Goal: Use online tool/utility: Utilize a website feature to perform a specific function

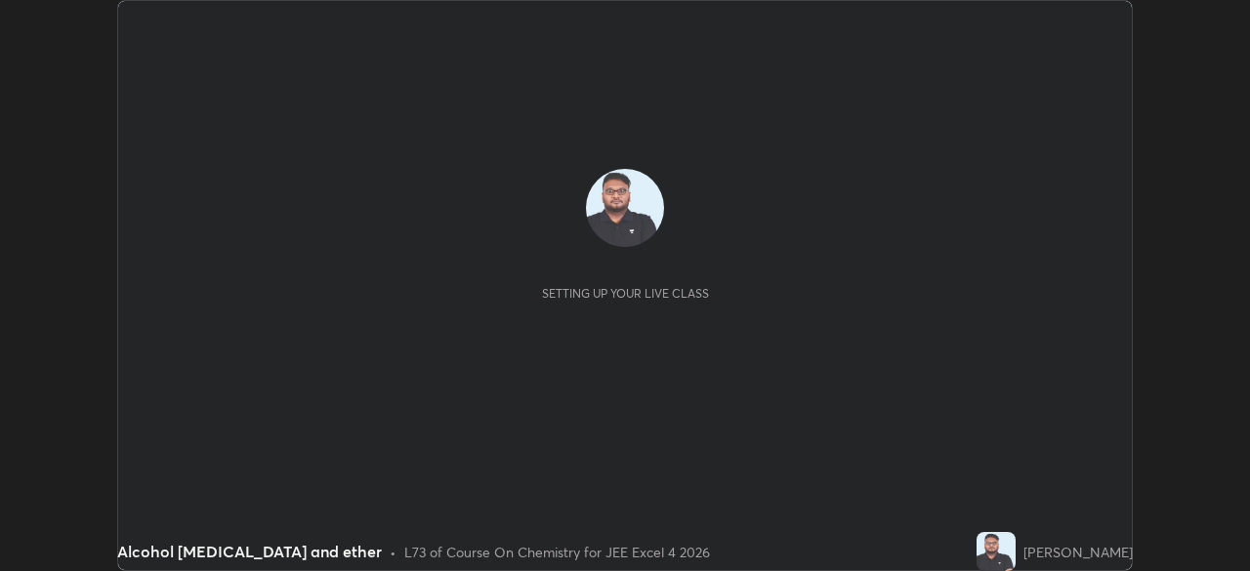
scroll to position [571, 1250]
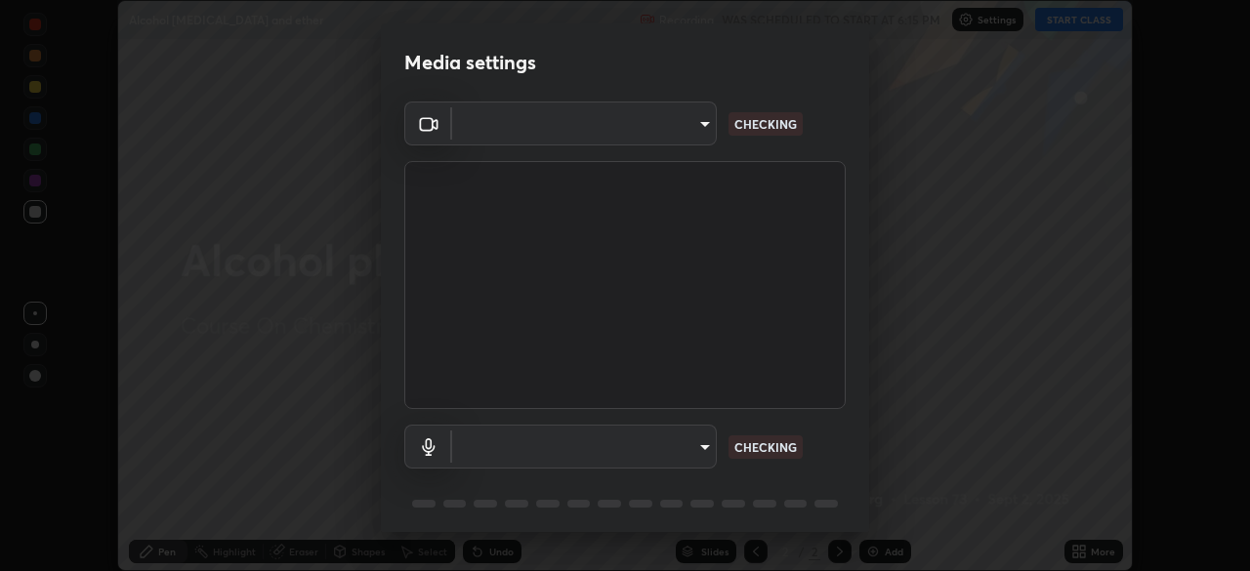
type input "f44939252cec670a7c81aafead478e6b9f15b20a1b8f1ae8dba2619045631b1c"
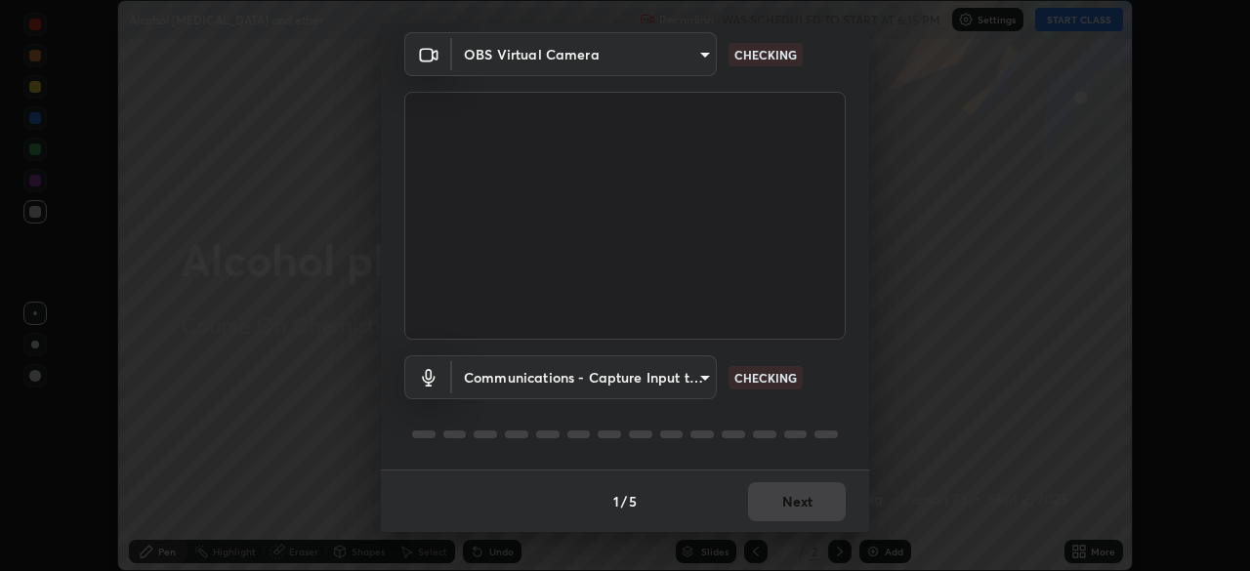
click at [683, 382] on body "Erase all Alcohol [MEDICAL_DATA] and ether Recording WAS SCHEDULED TO START AT …" at bounding box center [625, 285] width 1250 height 571
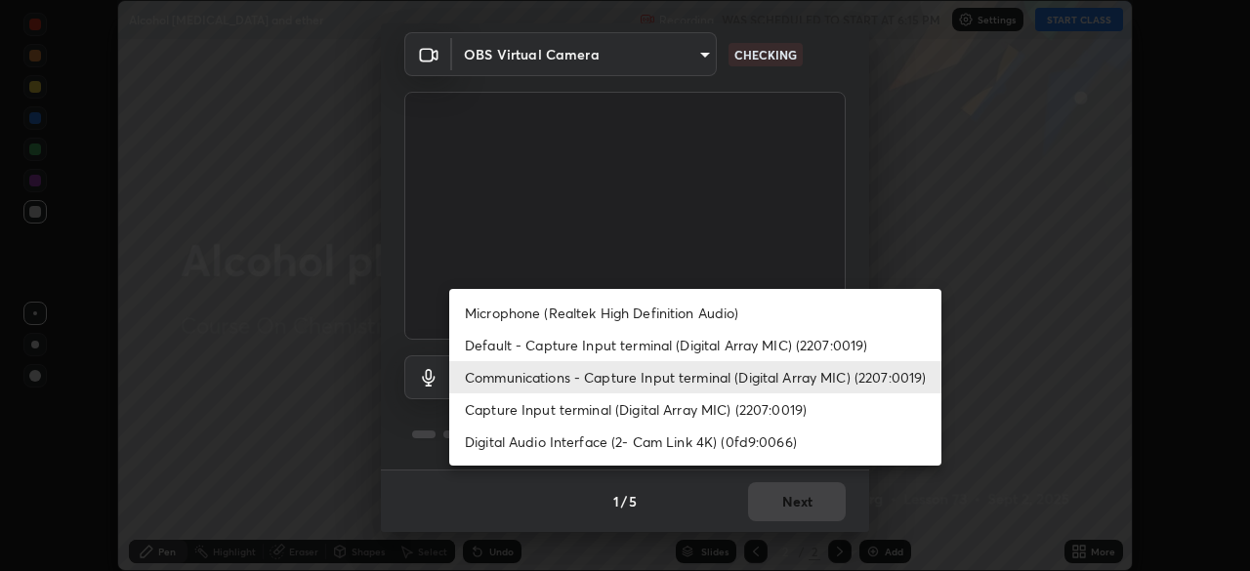
click at [684, 314] on li "Microphone (Realtek High Definition Audio)" at bounding box center [695, 313] width 492 height 32
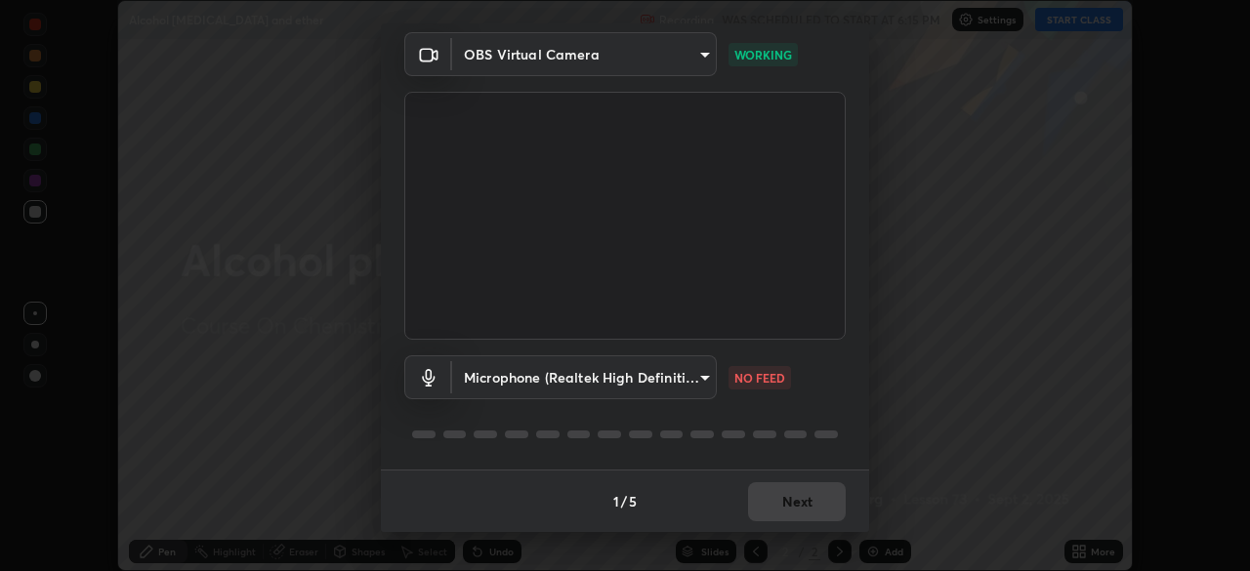
click at [681, 375] on body "Erase all Alcohol [MEDICAL_DATA] and ether Recording WAS SCHEDULED TO START AT …" at bounding box center [625, 285] width 1250 height 571
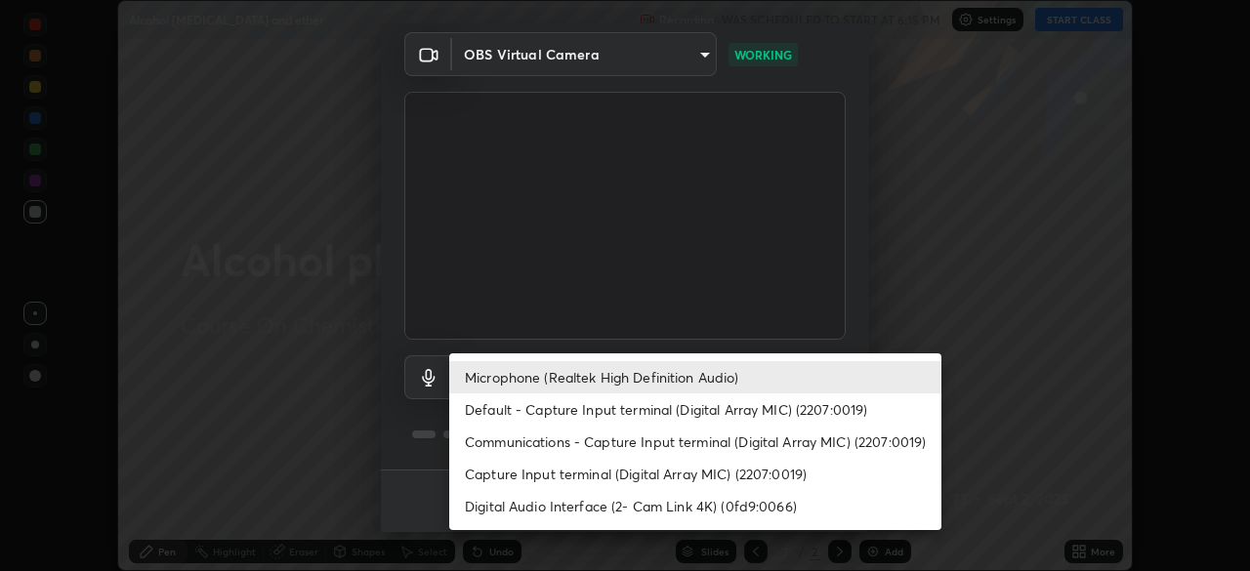
click at [678, 406] on li "Default - Capture Input terminal (Digital Array MIC) (2207:0019)" at bounding box center [695, 410] width 492 height 32
type input "default"
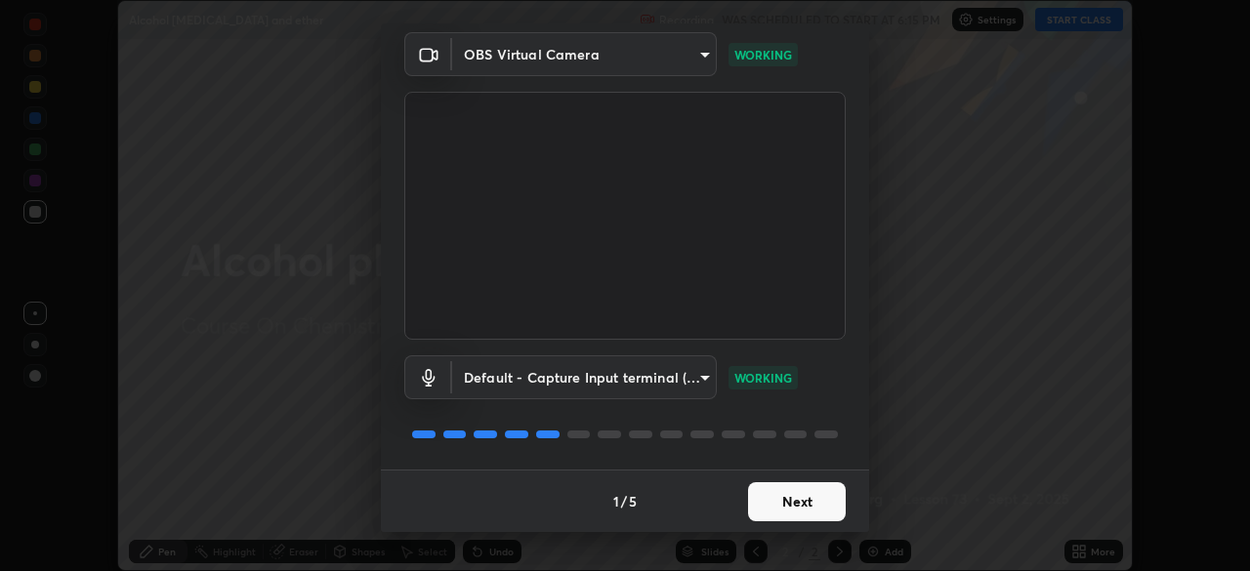
click at [769, 506] on button "Next" at bounding box center [797, 502] width 98 height 39
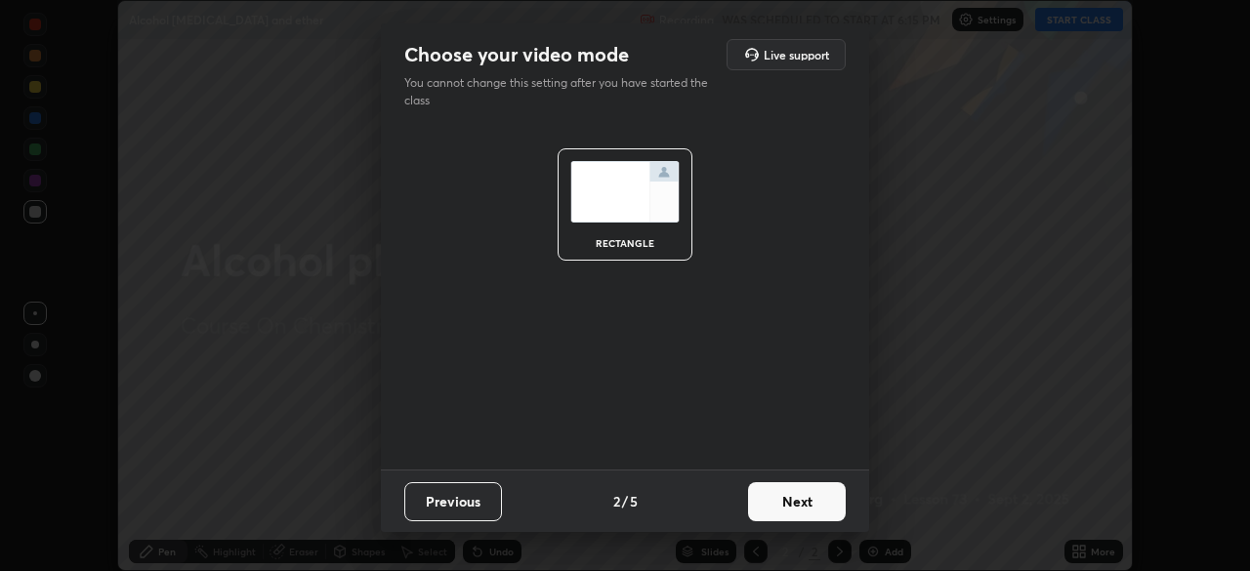
scroll to position [0, 0]
click at [773, 506] on button "Next" at bounding box center [797, 502] width 98 height 39
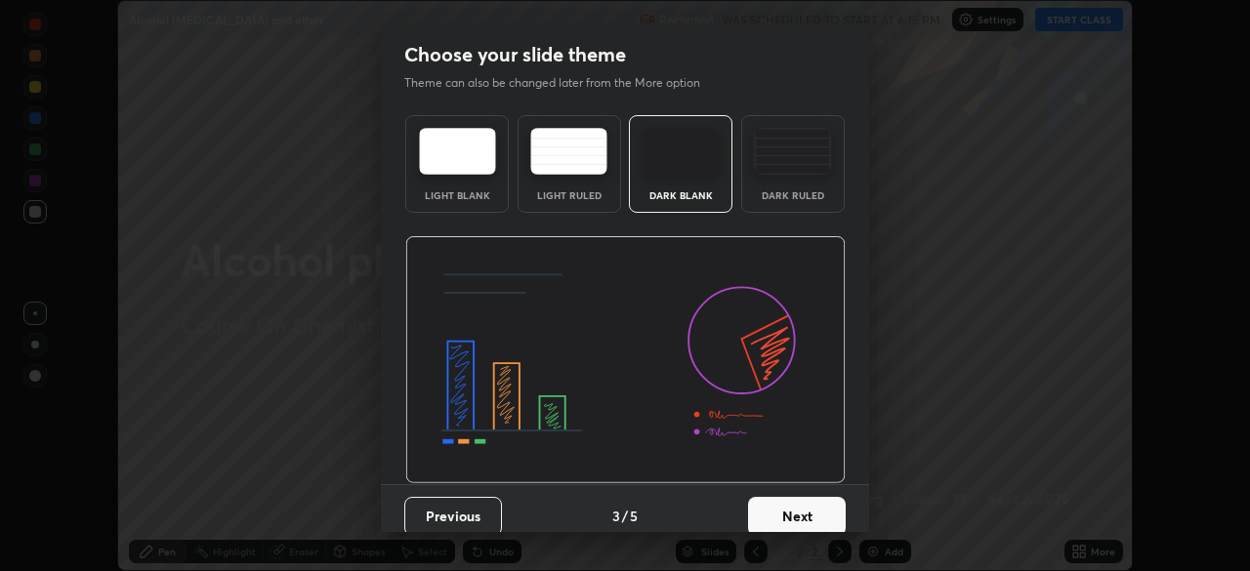
click at [778, 509] on button "Next" at bounding box center [797, 516] width 98 height 39
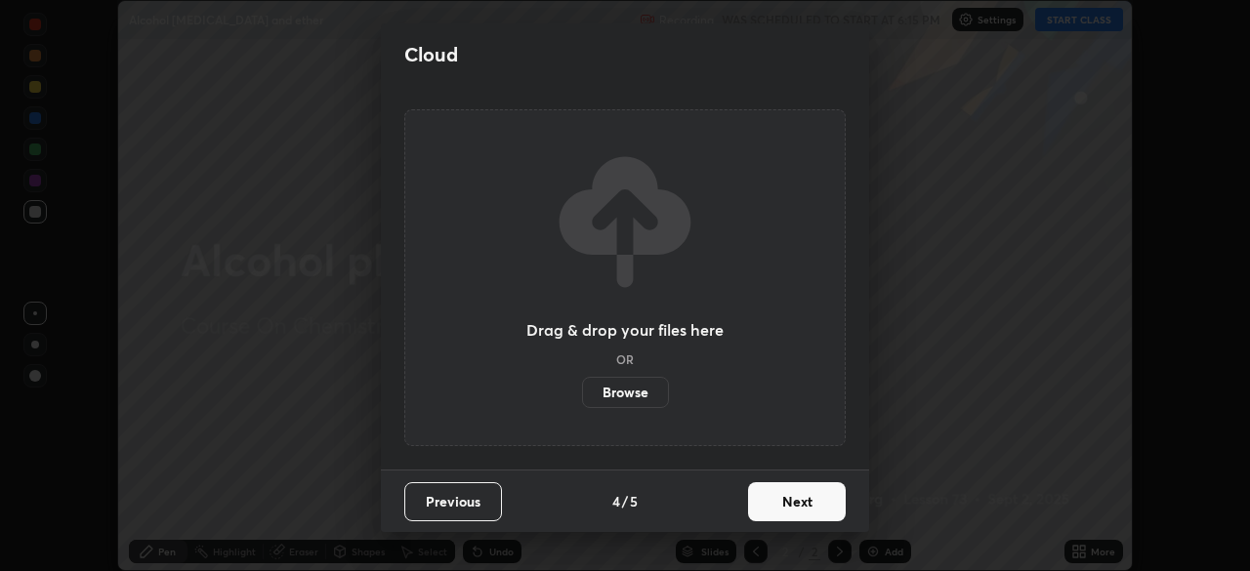
click at [788, 508] on button "Next" at bounding box center [797, 502] width 98 height 39
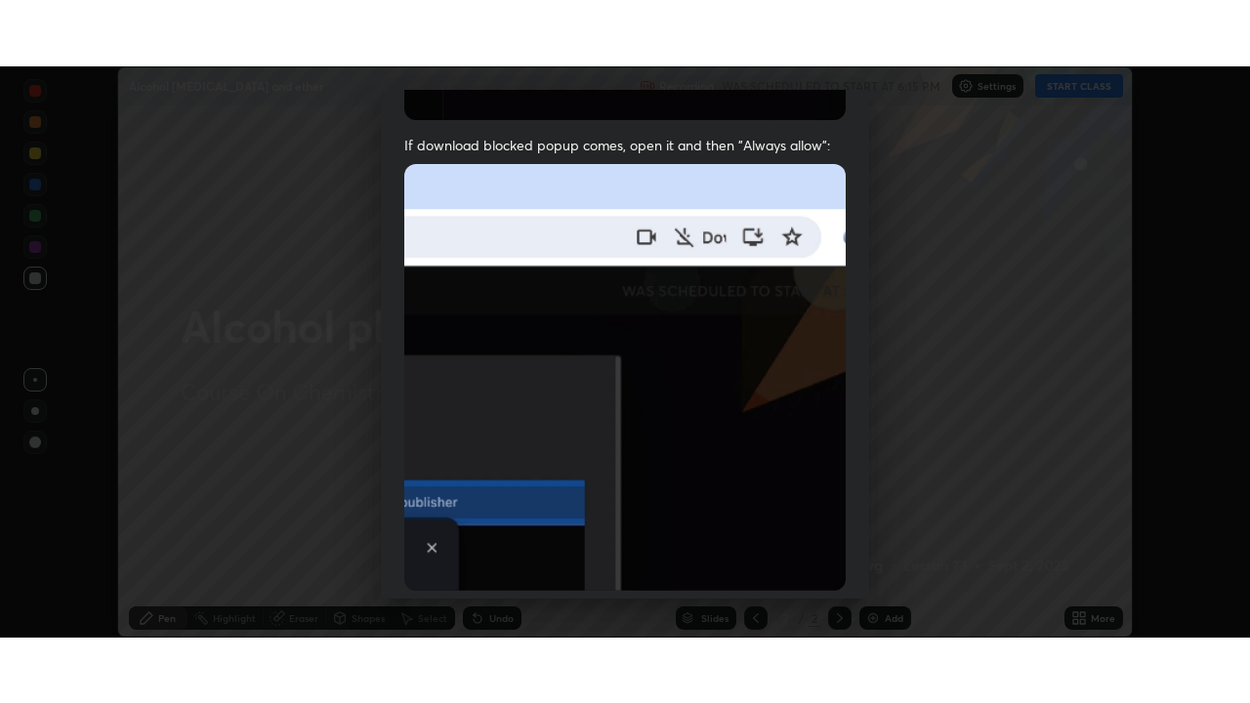
scroll to position [468, 0]
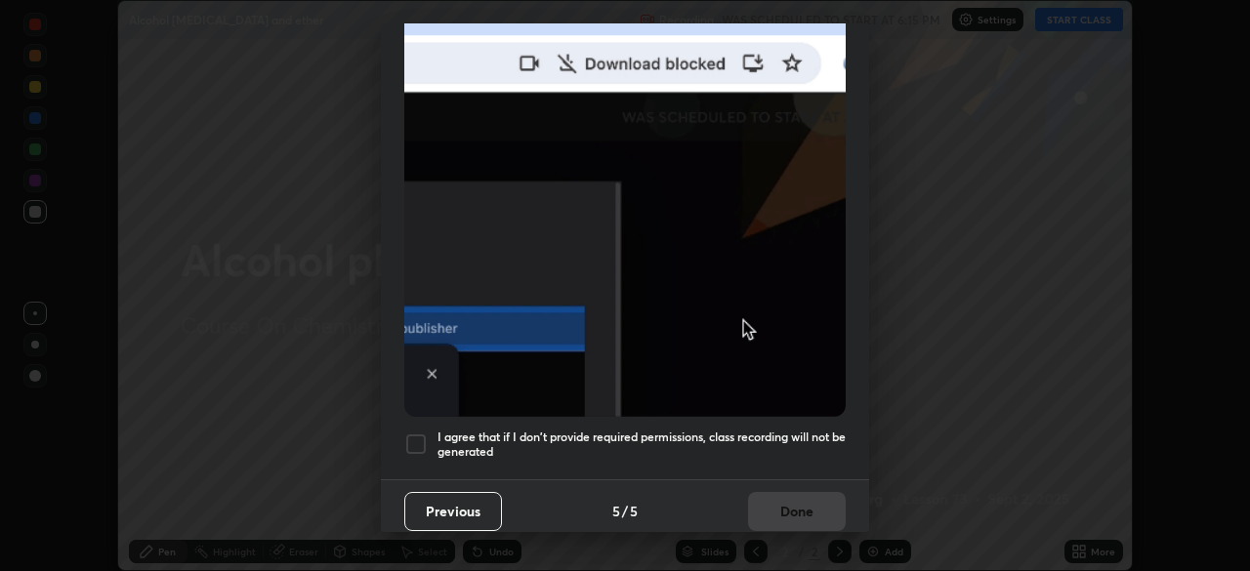
click at [736, 430] on h5 "I agree that if I don't provide required permissions, class recording will not …" at bounding box center [642, 445] width 408 height 30
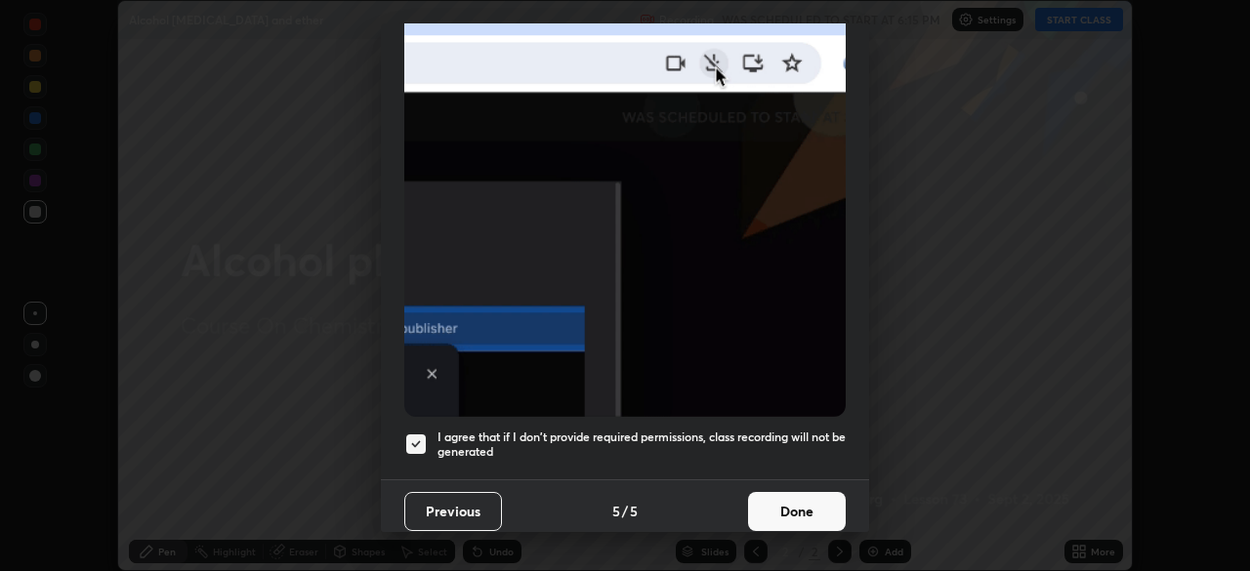
click at [764, 497] on button "Done" at bounding box center [797, 511] width 98 height 39
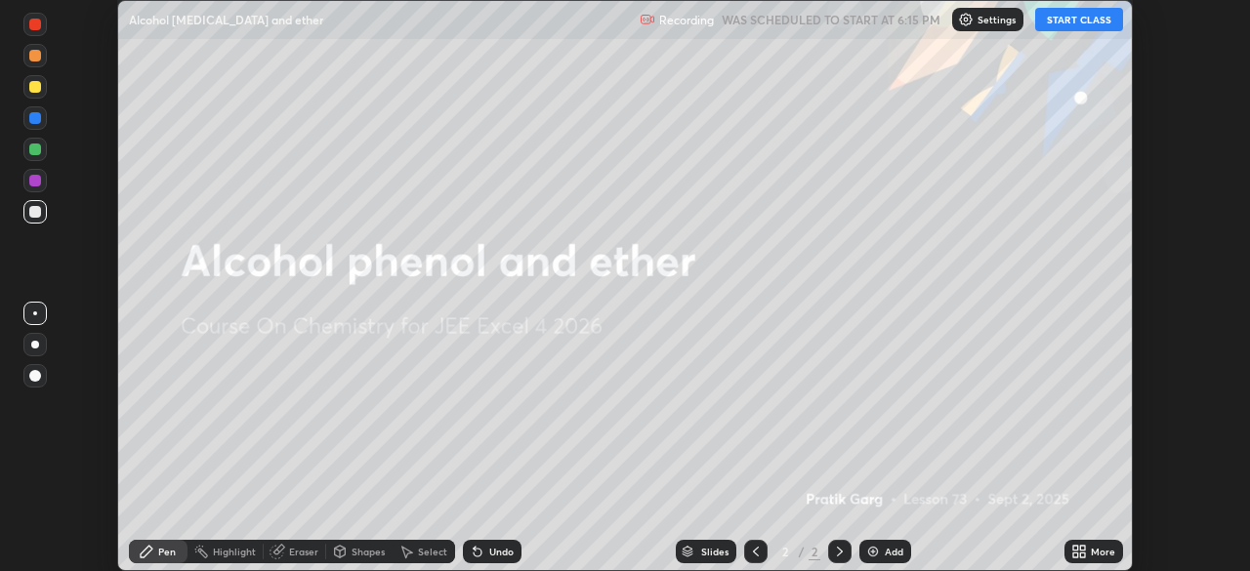
click at [1073, 553] on icon at bounding box center [1080, 552] width 16 height 16
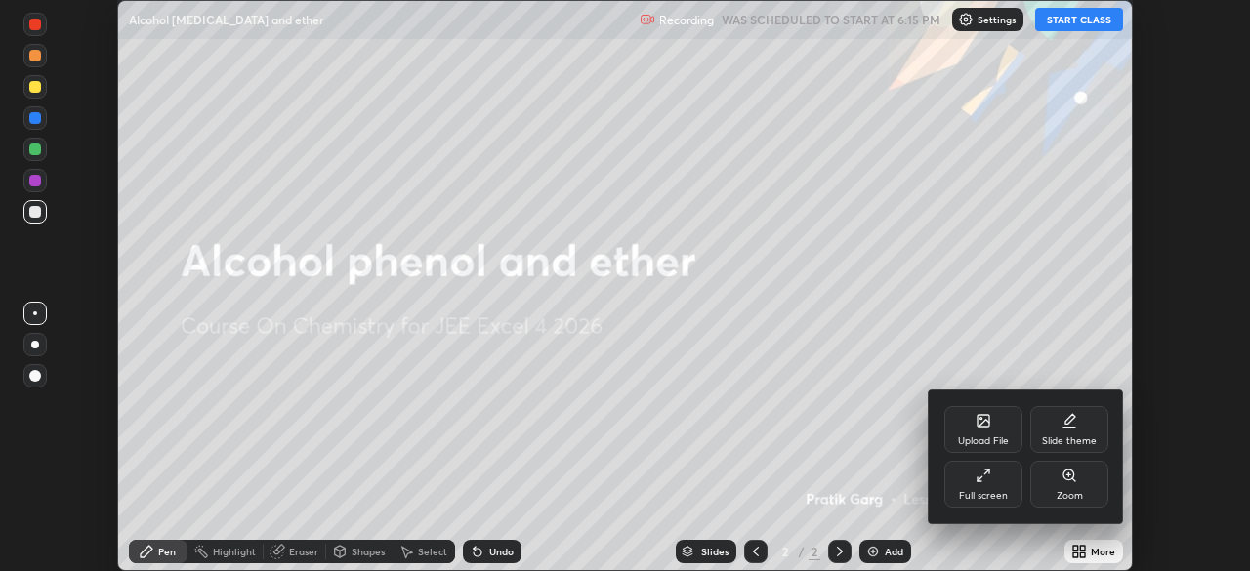
click at [960, 482] on div "Full screen" at bounding box center [984, 484] width 78 height 47
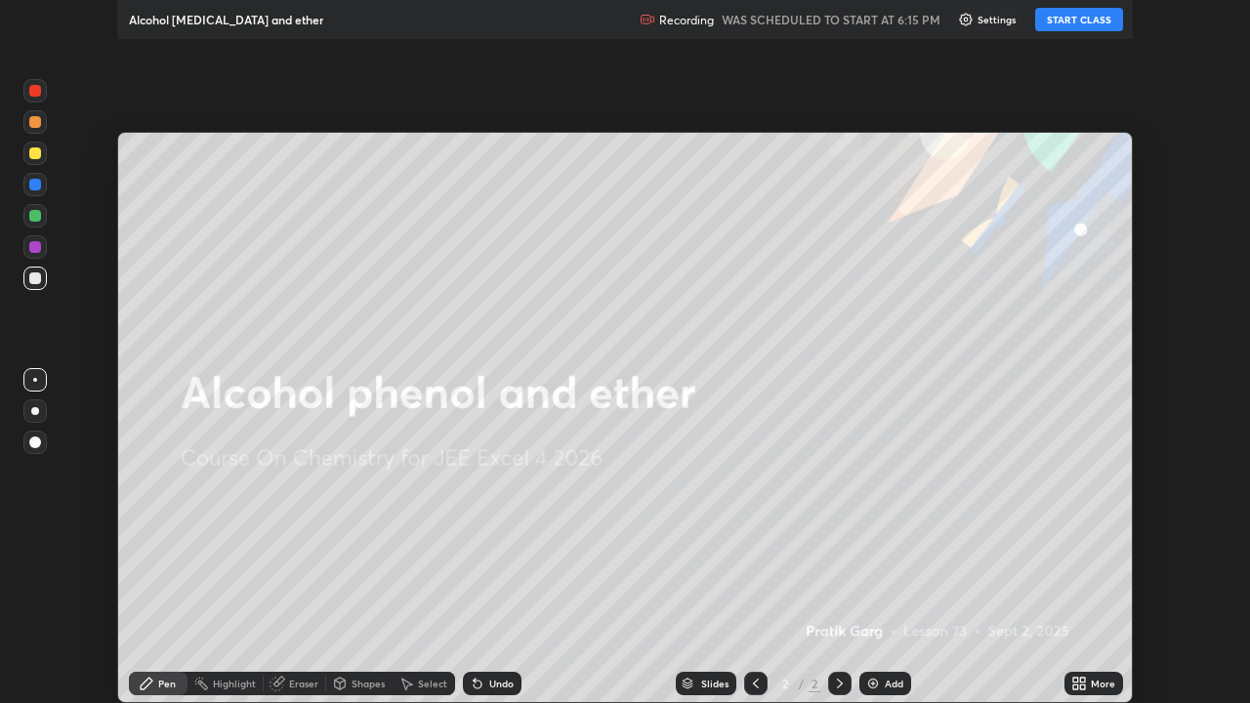
scroll to position [703, 1250]
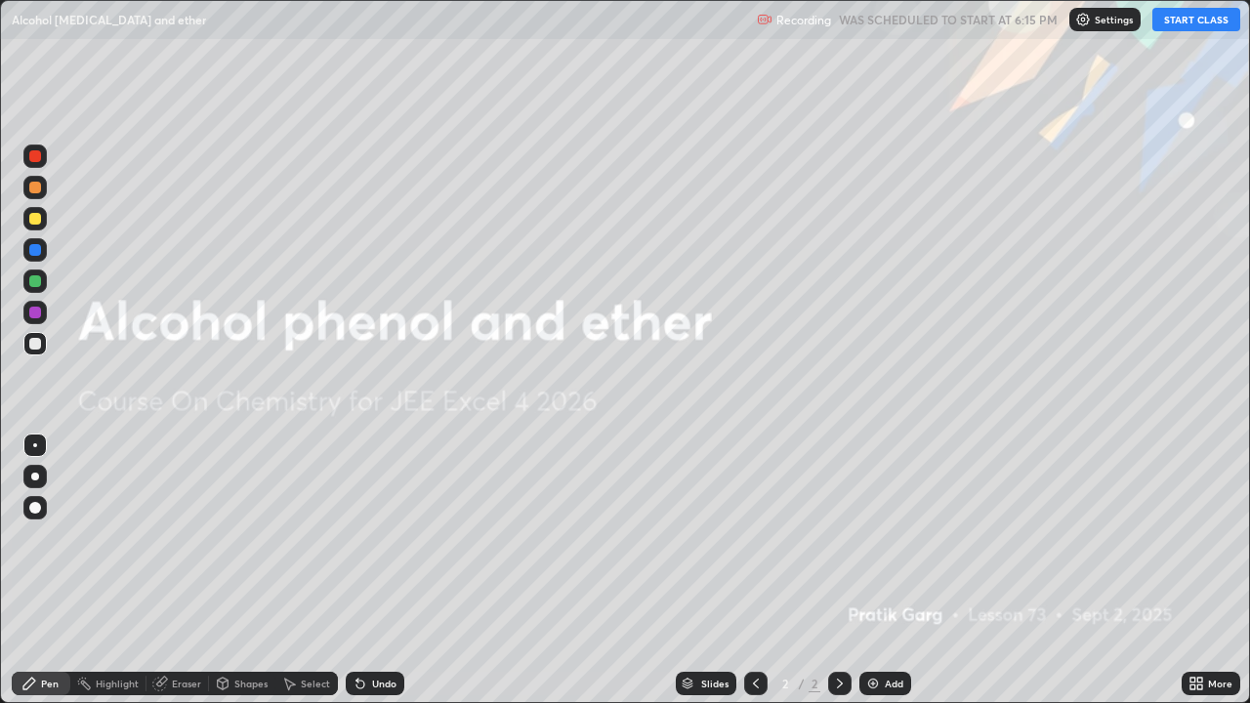
click at [1182, 19] on button "START CLASS" at bounding box center [1197, 19] width 88 height 23
click at [866, 570] on div "Add" at bounding box center [886, 683] width 52 height 23
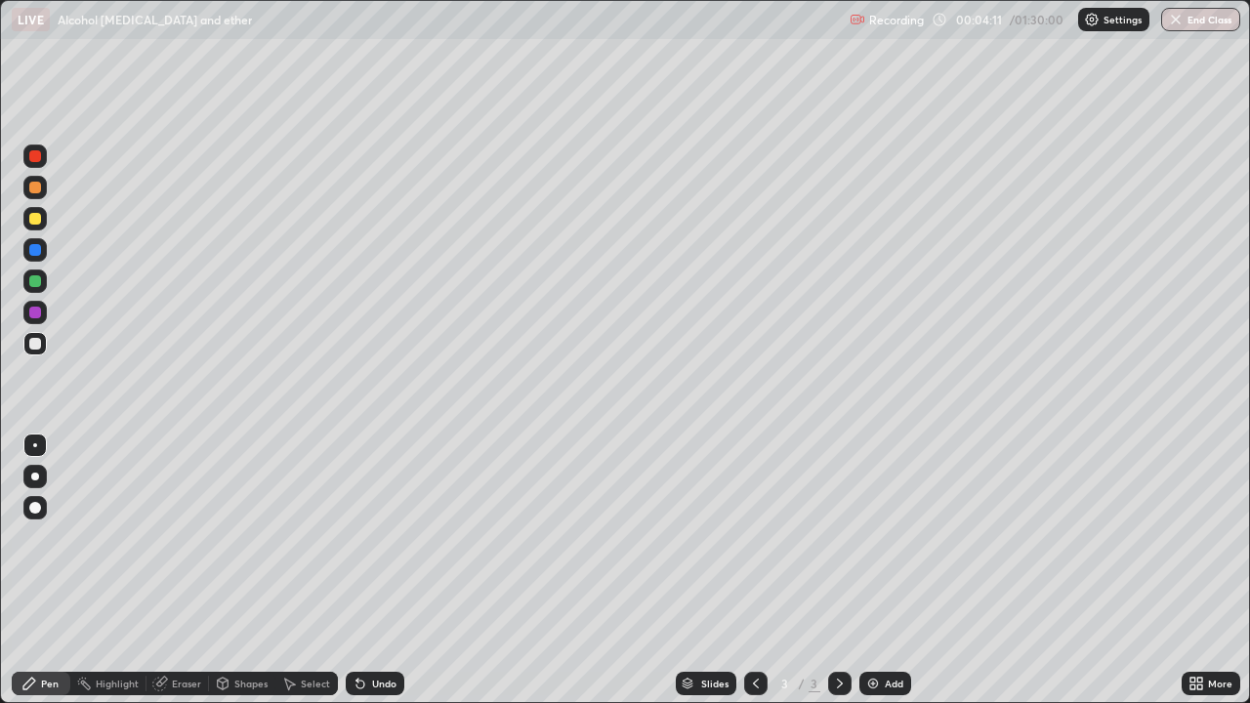
click at [880, 570] on div "Add" at bounding box center [886, 683] width 52 height 23
click at [752, 570] on icon at bounding box center [756, 684] width 16 height 16
click at [391, 570] on div "Undo" at bounding box center [375, 683] width 59 height 23
click at [387, 570] on div "Undo" at bounding box center [384, 684] width 24 height 10
click at [385, 570] on div "Undo" at bounding box center [384, 684] width 24 height 10
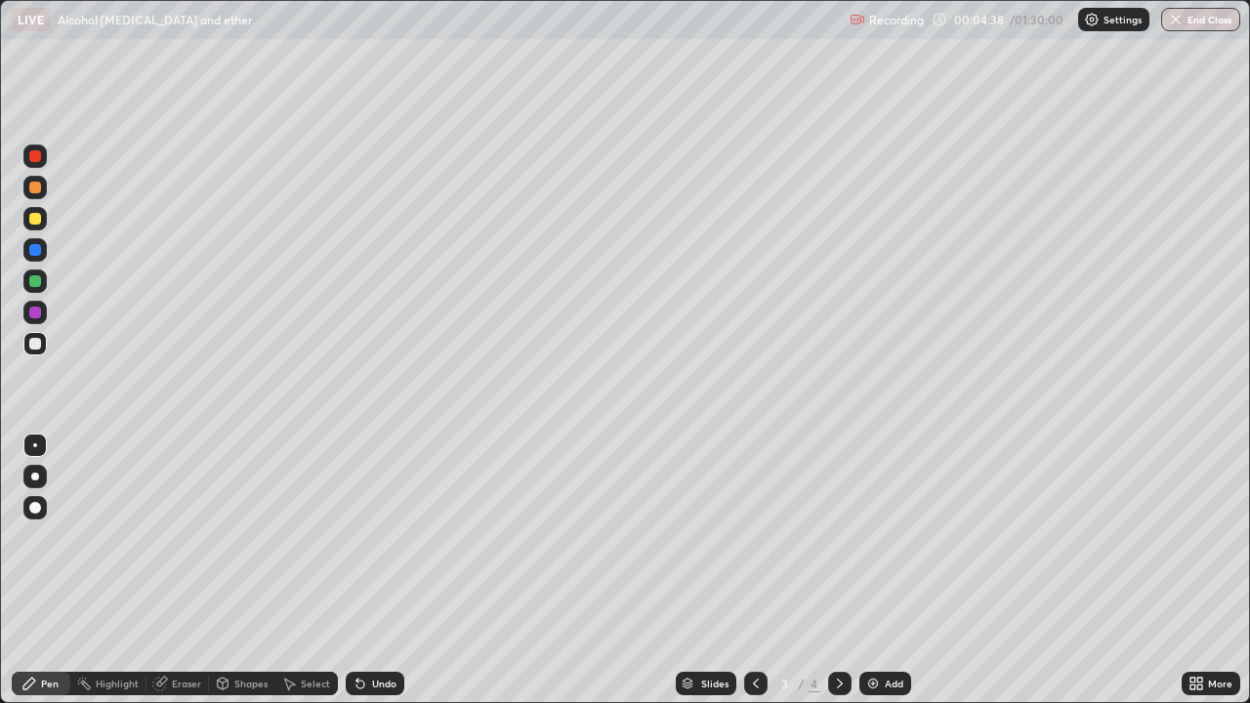
click at [386, 570] on div "Undo" at bounding box center [384, 684] width 24 height 10
click at [386, 570] on div "Undo" at bounding box center [375, 683] width 59 height 23
click at [382, 570] on div "Undo" at bounding box center [384, 684] width 24 height 10
click at [377, 570] on div "Undo" at bounding box center [375, 683] width 59 height 23
click at [374, 570] on div "Undo" at bounding box center [375, 683] width 59 height 23
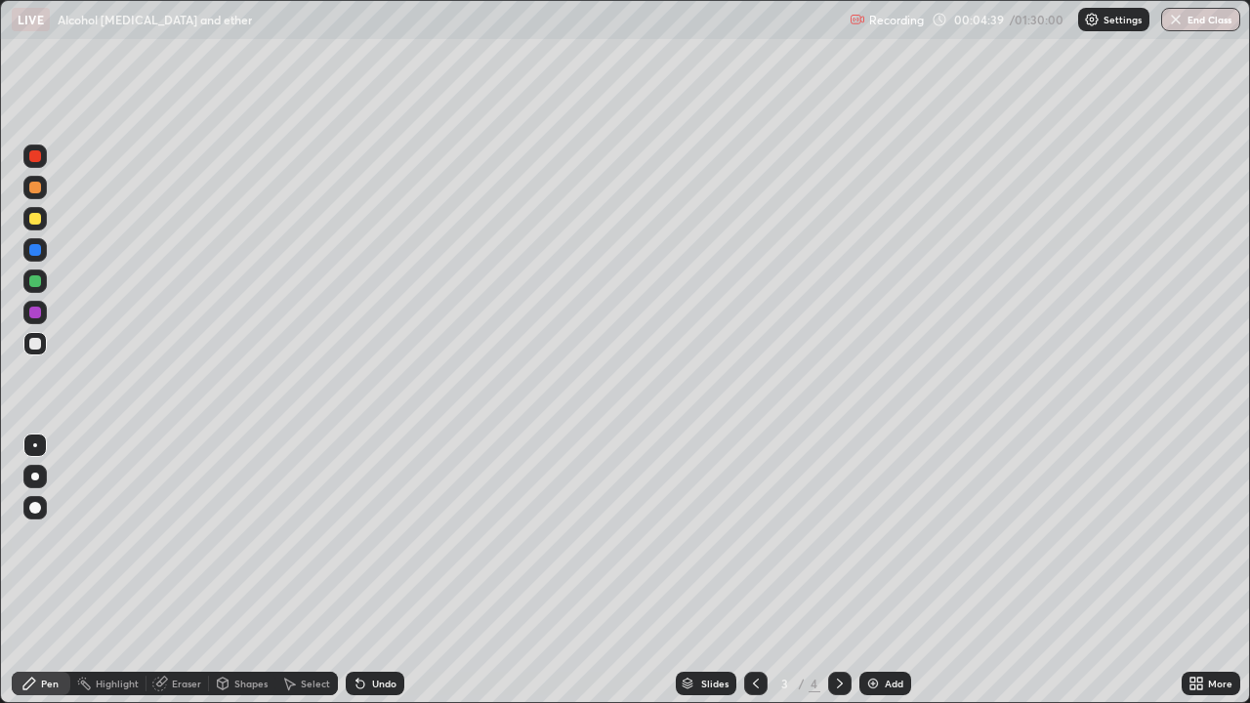
click at [370, 570] on div "Undo" at bounding box center [375, 683] width 59 height 23
click at [367, 570] on div "Undo" at bounding box center [375, 683] width 59 height 23
click at [364, 570] on icon at bounding box center [361, 684] width 16 height 16
click at [365, 570] on icon at bounding box center [361, 684] width 16 height 16
click at [388, 570] on div "Undo" at bounding box center [384, 684] width 24 height 10
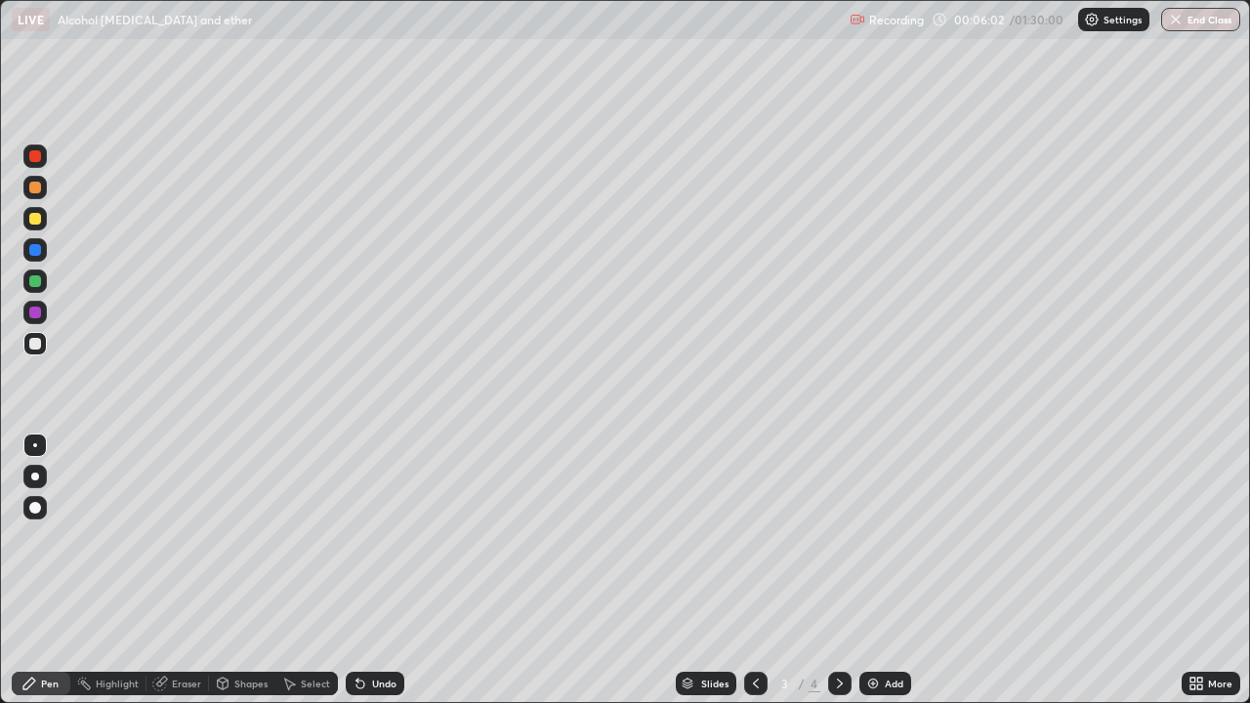
click at [393, 570] on div "Undo" at bounding box center [384, 684] width 24 height 10
click at [391, 570] on div "Undo" at bounding box center [384, 684] width 24 height 10
click at [389, 570] on div "Undo" at bounding box center [384, 684] width 24 height 10
click at [387, 570] on div "Undo" at bounding box center [384, 684] width 24 height 10
click at [384, 570] on div "Undo" at bounding box center [384, 684] width 24 height 10
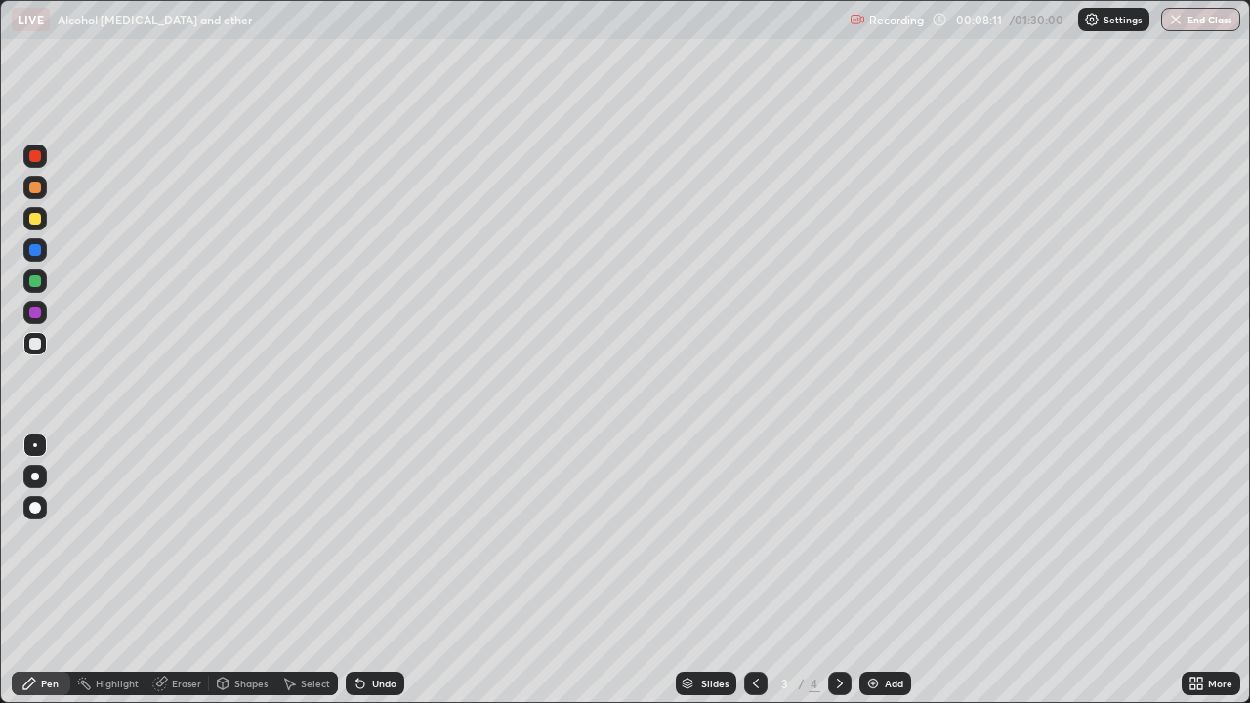
click at [898, 570] on div "Add" at bounding box center [894, 684] width 19 height 10
click at [39, 275] on div at bounding box center [34, 281] width 23 height 23
click at [33, 215] on div at bounding box center [35, 219] width 12 height 12
click at [37, 343] on div at bounding box center [35, 344] width 12 height 12
click at [388, 570] on div "Undo" at bounding box center [384, 684] width 24 height 10
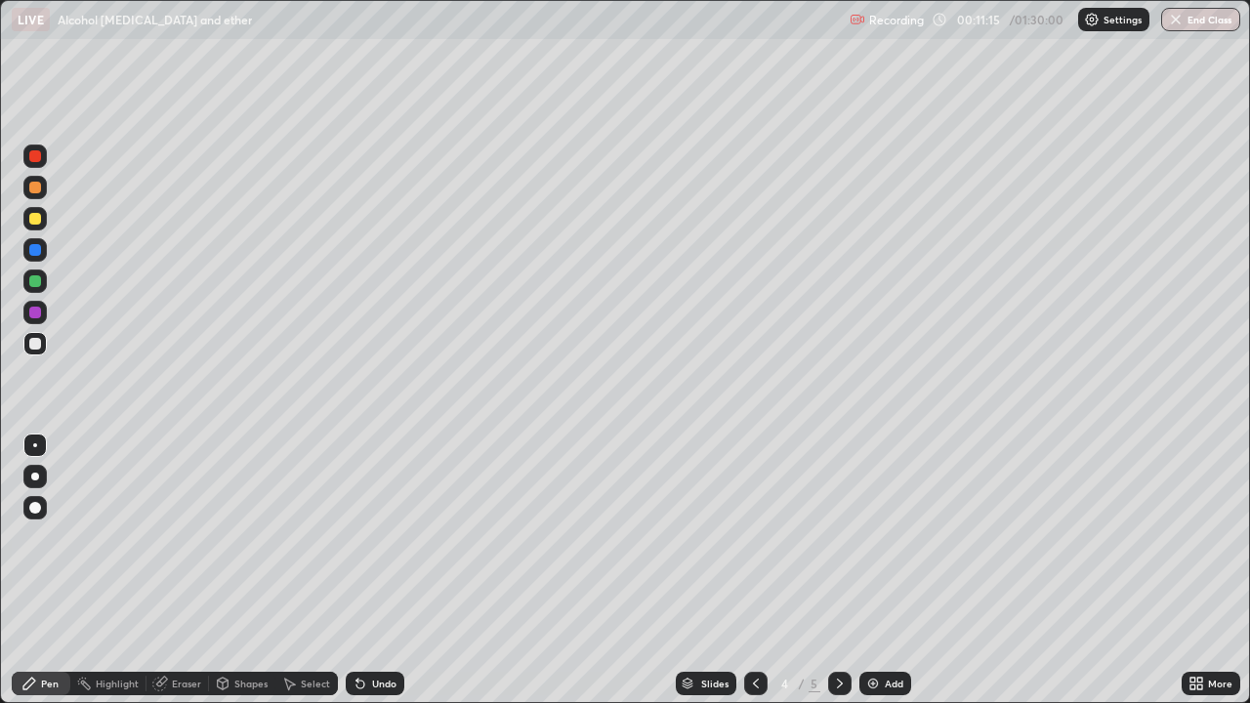
click at [33, 341] on div at bounding box center [35, 344] width 12 height 12
click at [30, 280] on div at bounding box center [35, 281] width 12 height 12
click at [884, 570] on div "Add" at bounding box center [886, 683] width 52 height 23
click at [33, 215] on div at bounding box center [35, 219] width 12 height 12
click at [31, 345] on div at bounding box center [35, 344] width 12 height 12
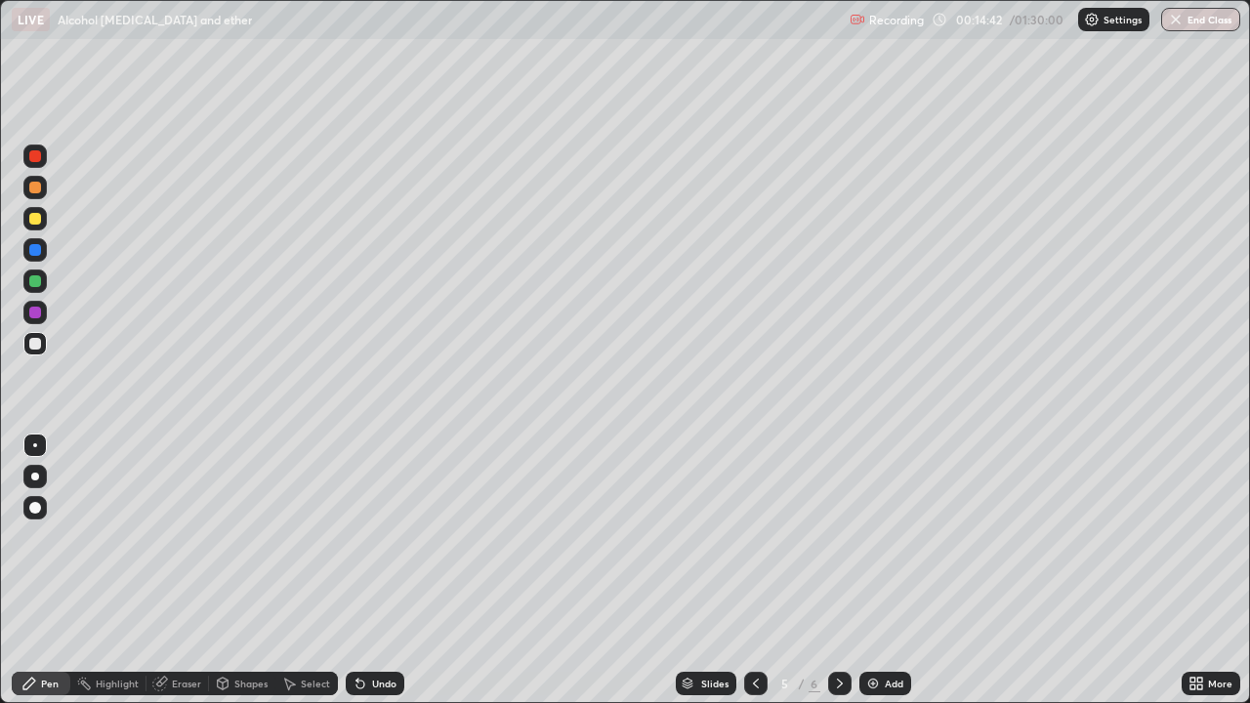
click at [366, 570] on div "Undo" at bounding box center [375, 683] width 59 height 23
click at [367, 570] on div "Undo" at bounding box center [375, 683] width 59 height 23
click at [364, 570] on div "Undo" at bounding box center [375, 683] width 59 height 23
click at [892, 570] on div "Add" at bounding box center [894, 684] width 19 height 10
click at [32, 214] on div at bounding box center [35, 219] width 12 height 12
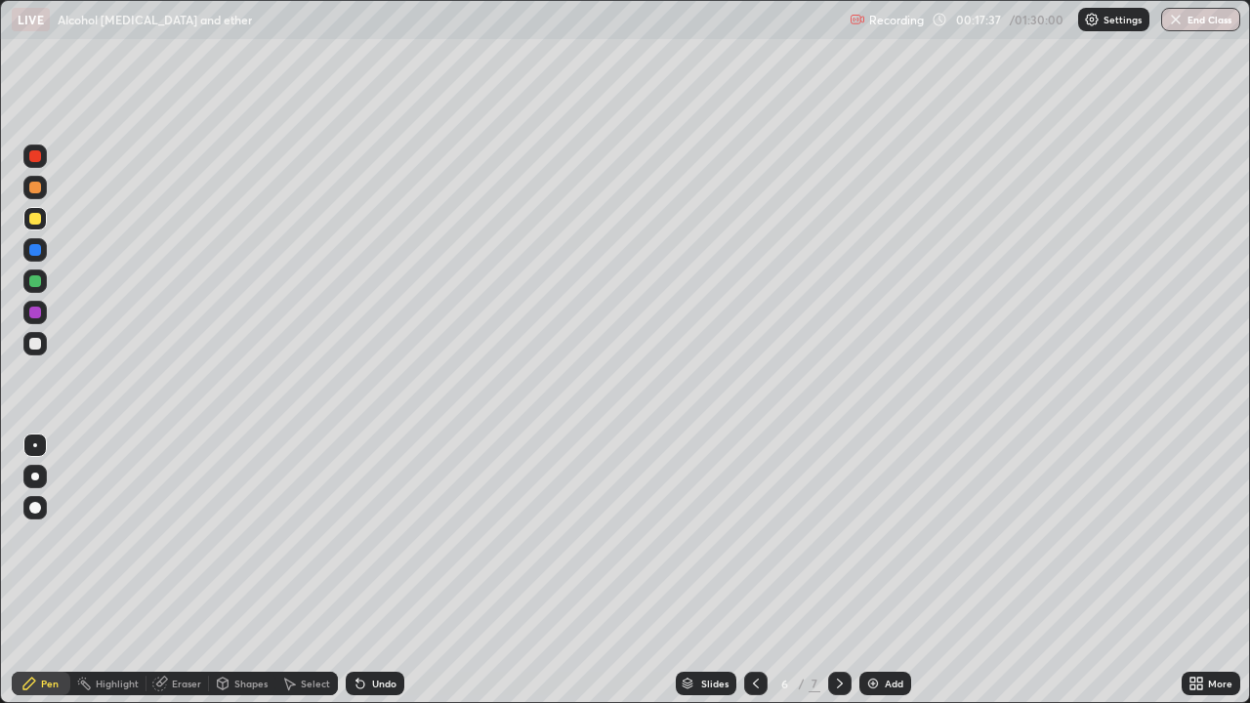
click at [37, 288] on div at bounding box center [34, 281] width 23 height 23
click at [895, 570] on div "Add" at bounding box center [886, 683] width 52 height 23
click at [36, 216] on div at bounding box center [35, 219] width 12 height 12
click at [754, 570] on div at bounding box center [755, 683] width 23 height 39
click at [752, 570] on div at bounding box center [755, 683] width 23 height 23
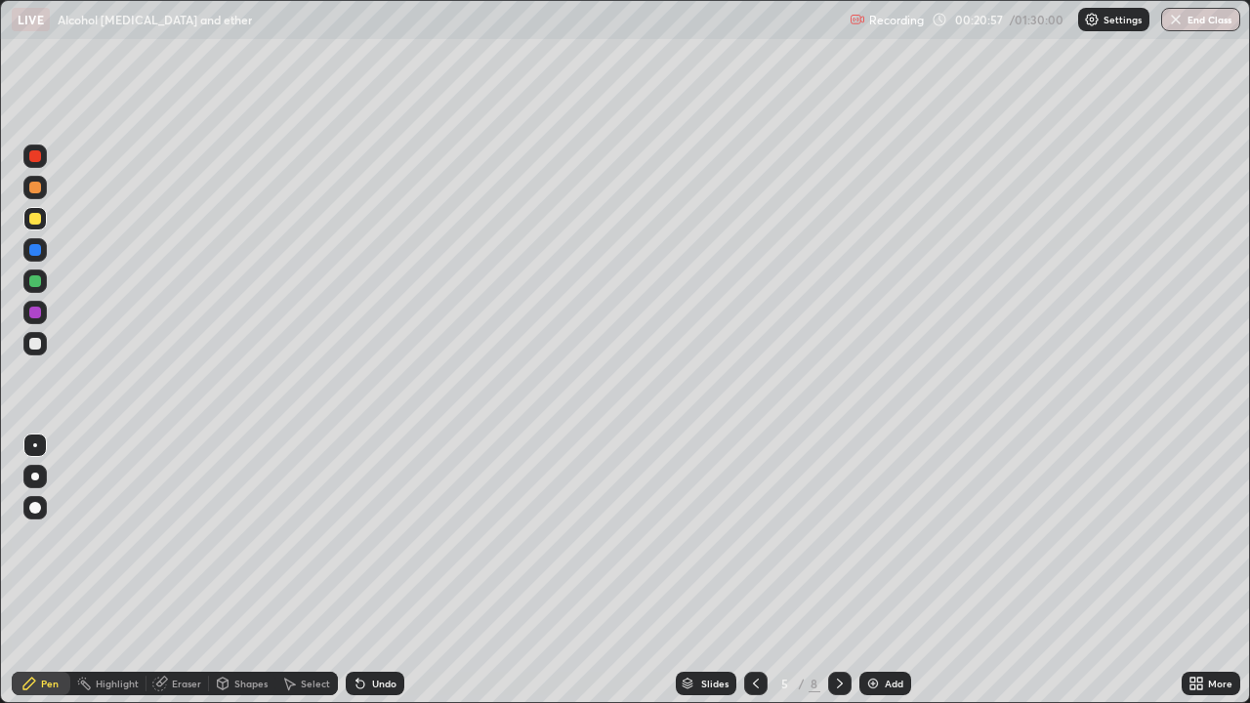
click at [754, 570] on icon at bounding box center [756, 684] width 16 height 16
click at [838, 570] on icon at bounding box center [840, 684] width 16 height 16
click at [843, 570] on div at bounding box center [839, 683] width 23 height 23
click at [835, 570] on icon at bounding box center [840, 684] width 16 height 16
click at [885, 570] on div "Add" at bounding box center [894, 684] width 19 height 10
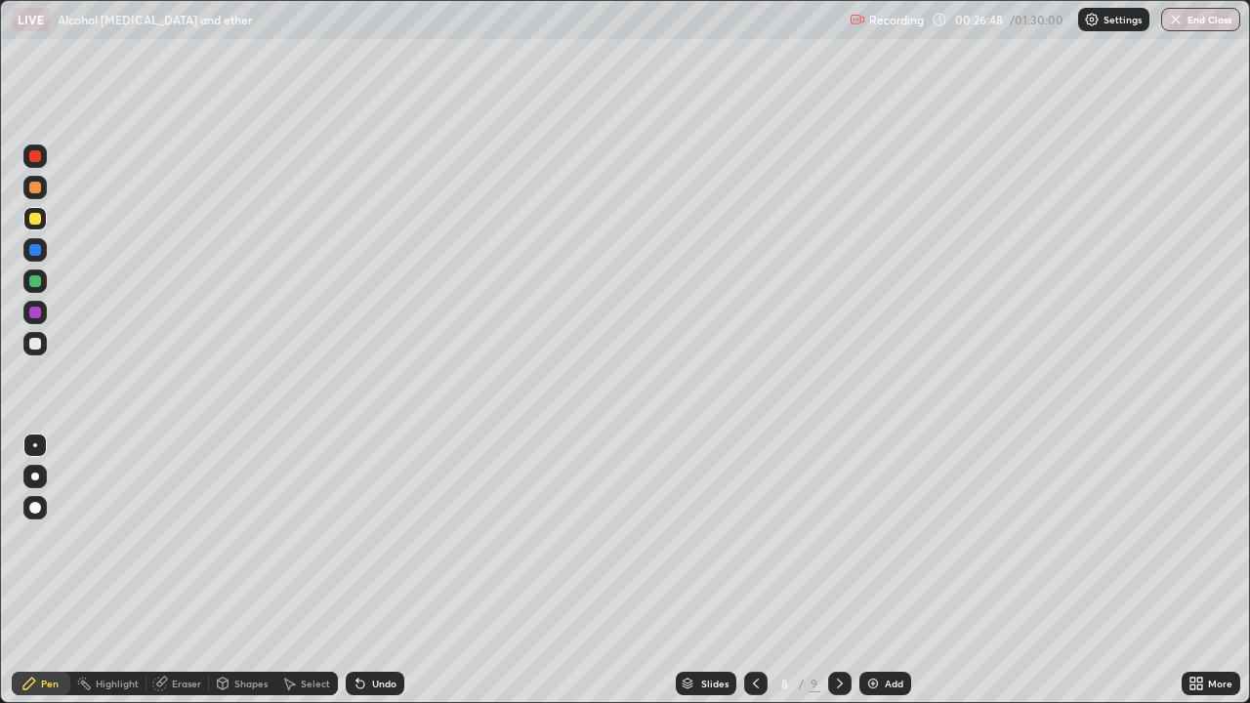
click at [880, 570] on div "Add" at bounding box center [886, 683] width 52 height 23
click at [250, 570] on div "Shapes" at bounding box center [250, 684] width 33 height 10
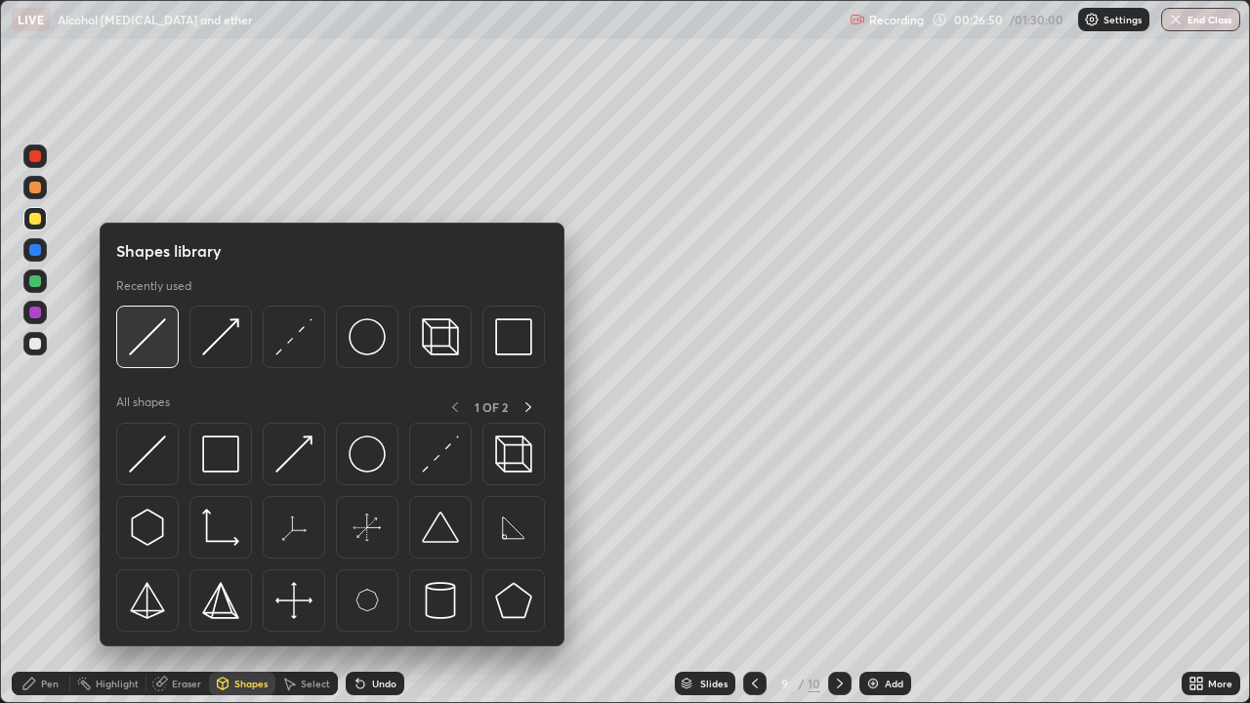
click at [139, 340] on img at bounding box center [147, 336] width 37 height 37
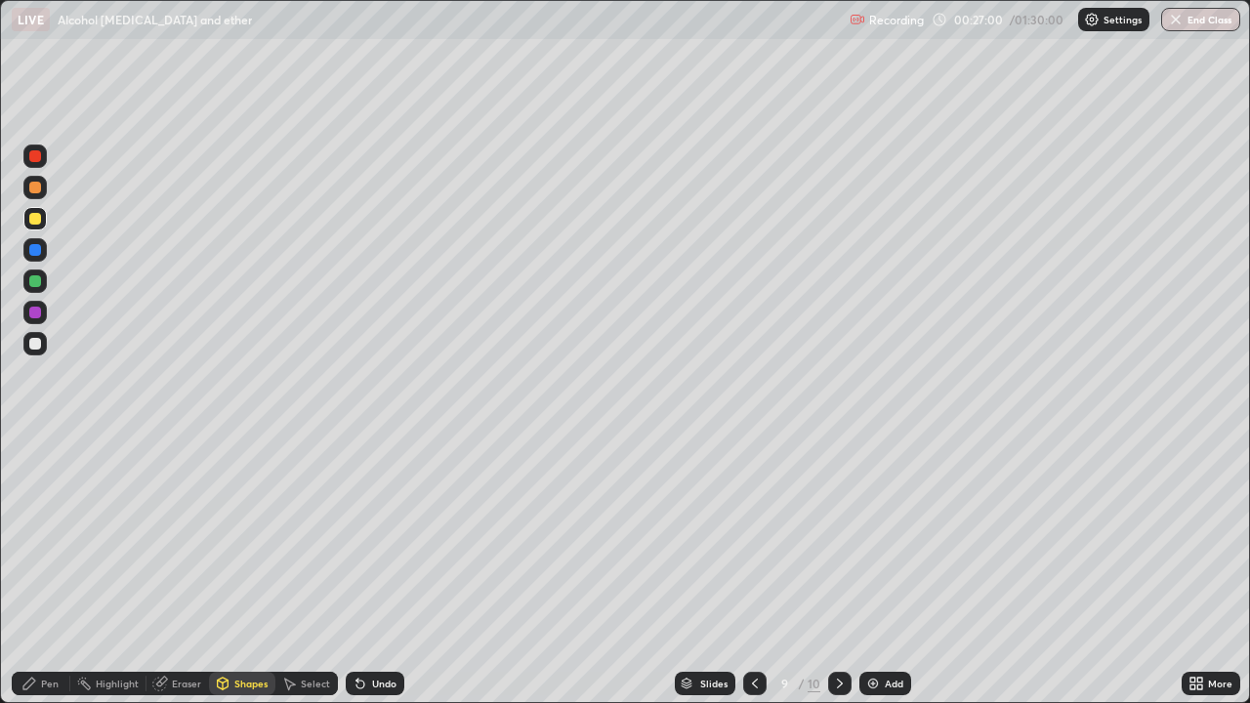
click at [46, 570] on div "Pen" at bounding box center [41, 683] width 59 height 23
click at [33, 283] on div at bounding box center [35, 281] width 12 height 12
click at [880, 570] on div "Add" at bounding box center [886, 683] width 52 height 23
click at [250, 570] on div "Shapes" at bounding box center [242, 683] width 66 height 23
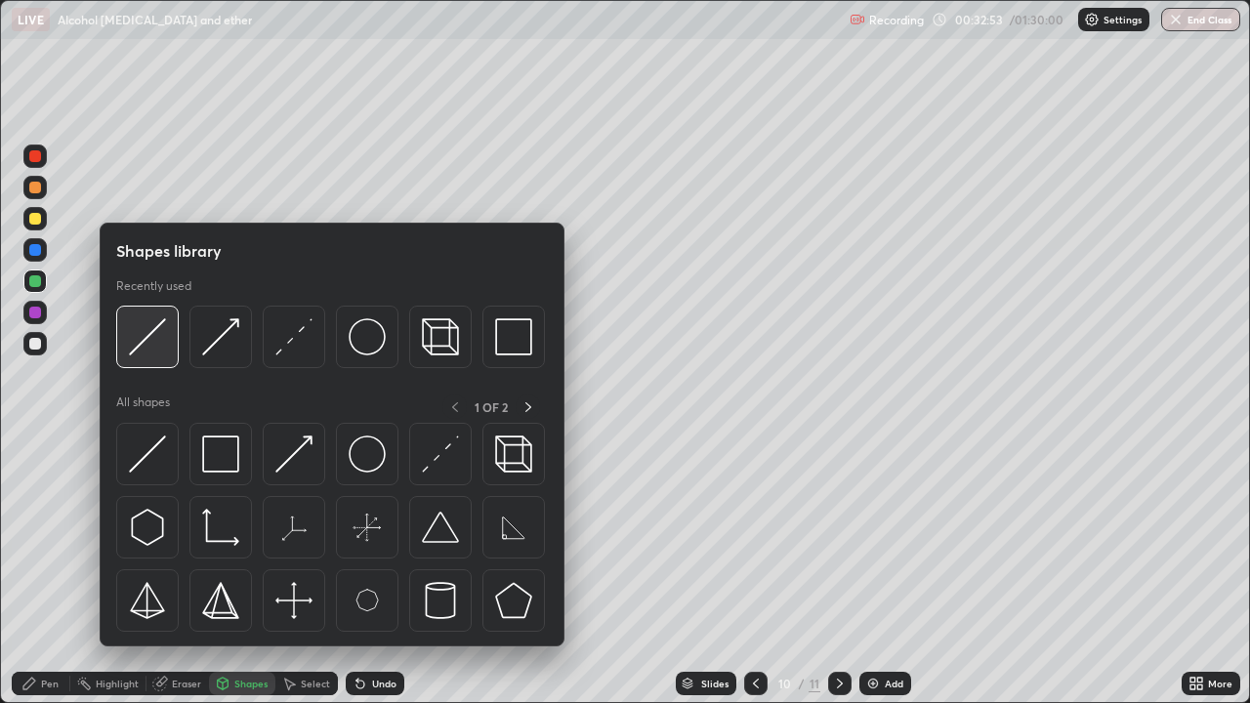
click at [153, 348] on img at bounding box center [147, 336] width 37 height 37
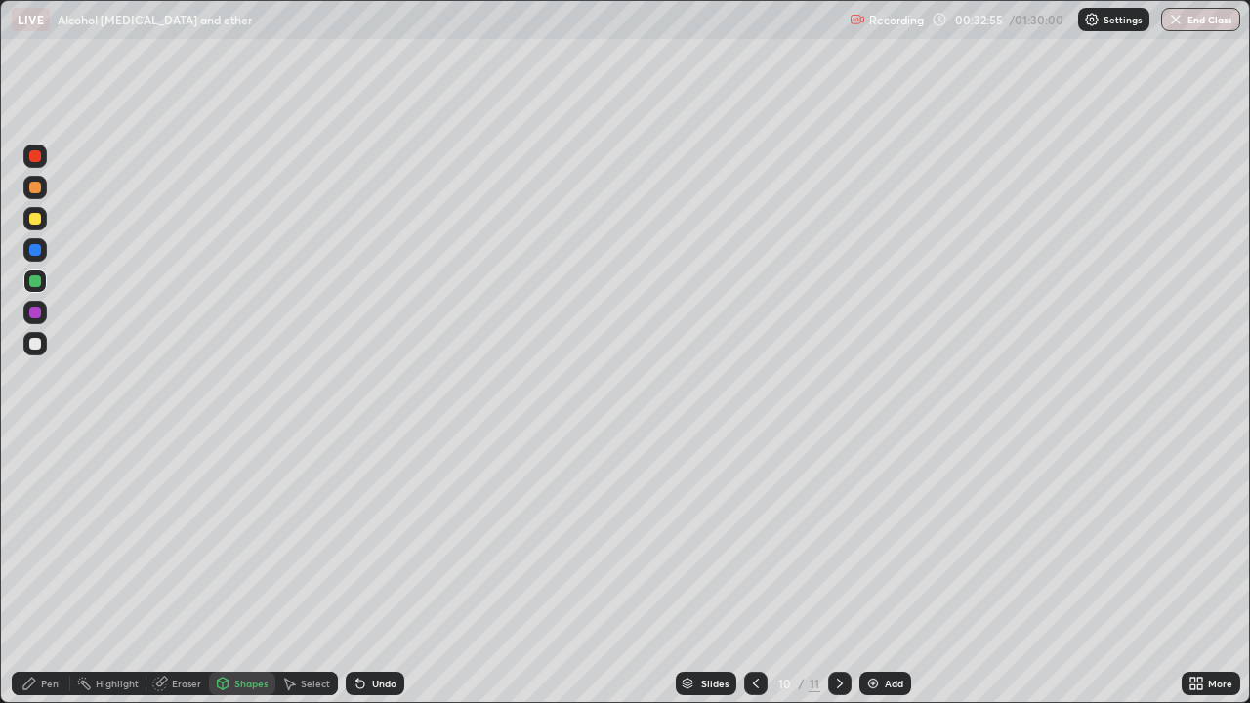
click at [43, 570] on div "Pen" at bounding box center [41, 683] width 59 height 23
click at [38, 215] on div at bounding box center [35, 219] width 12 height 12
click at [887, 570] on div "Add" at bounding box center [886, 683] width 52 height 23
click at [32, 343] on div at bounding box center [35, 344] width 12 height 12
click at [376, 570] on div "Undo" at bounding box center [384, 684] width 24 height 10
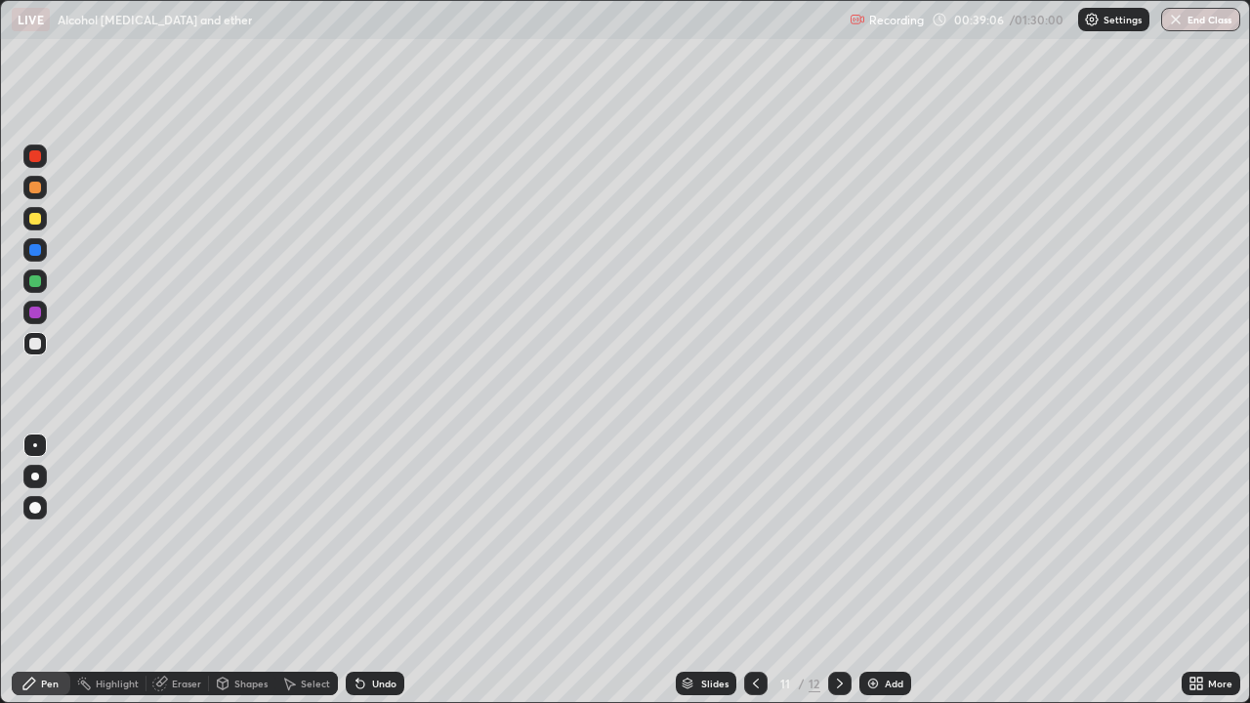
click at [383, 570] on div "Undo" at bounding box center [384, 684] width 24 height 10
click at [379, 570] on div "Undo" at bounding box center [384, 684] width 24 height 10
click at [373, 570] on div "Undo" at bounding box center [384, 684] width 24 height 10
click at [375, 570] on div "Undo" at bounding box center [384, 684] width 24 height 10
click at [372, 570] on div "Undo" at bounding box center [384, 684] width 24 height 10
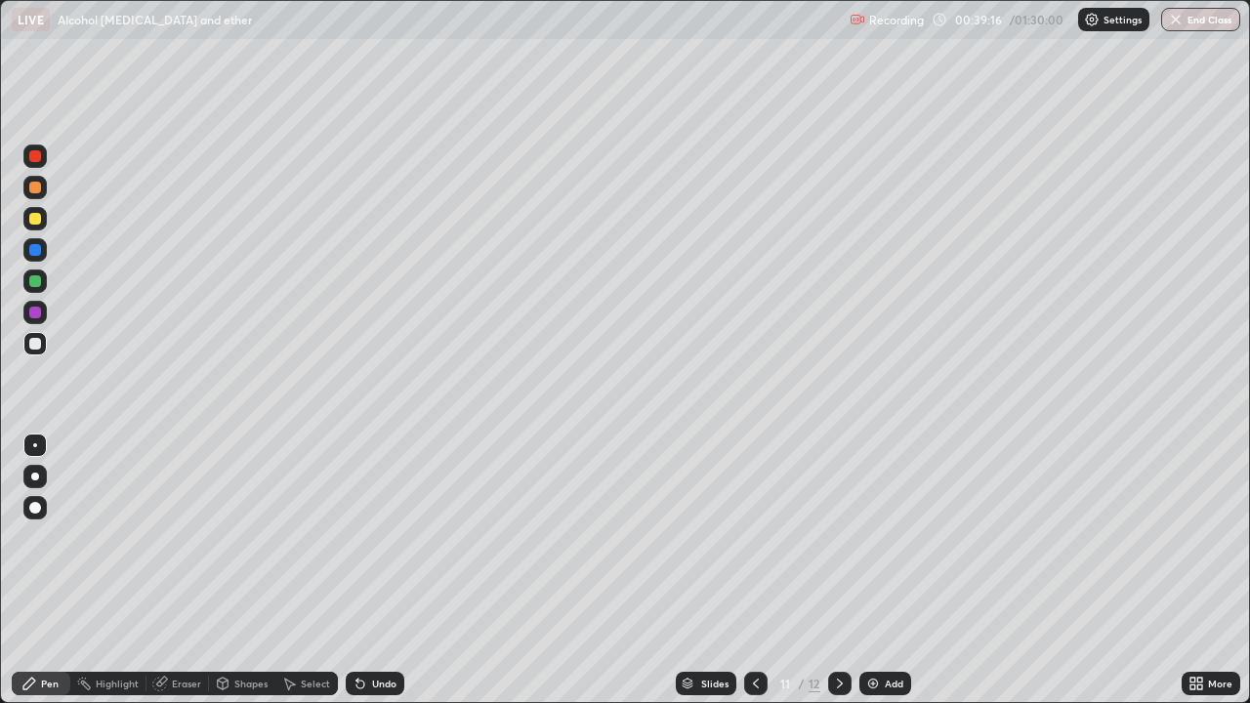
click at [372, 570] on div "Undo" at bounding box center [384, 684] width 24 height 10
click at [376, 570] on div "Undo" at bounding box center [384, 684] width 24 height 10
click at [889, 570] on div "Add" at bounding box center [894, 684] width 19 height 10
click at [40, 188] on div at bounding box center [35, 188] width 12 height 12
click at [29, 347] on div at bounding box center [35, 344] width 12 height 12
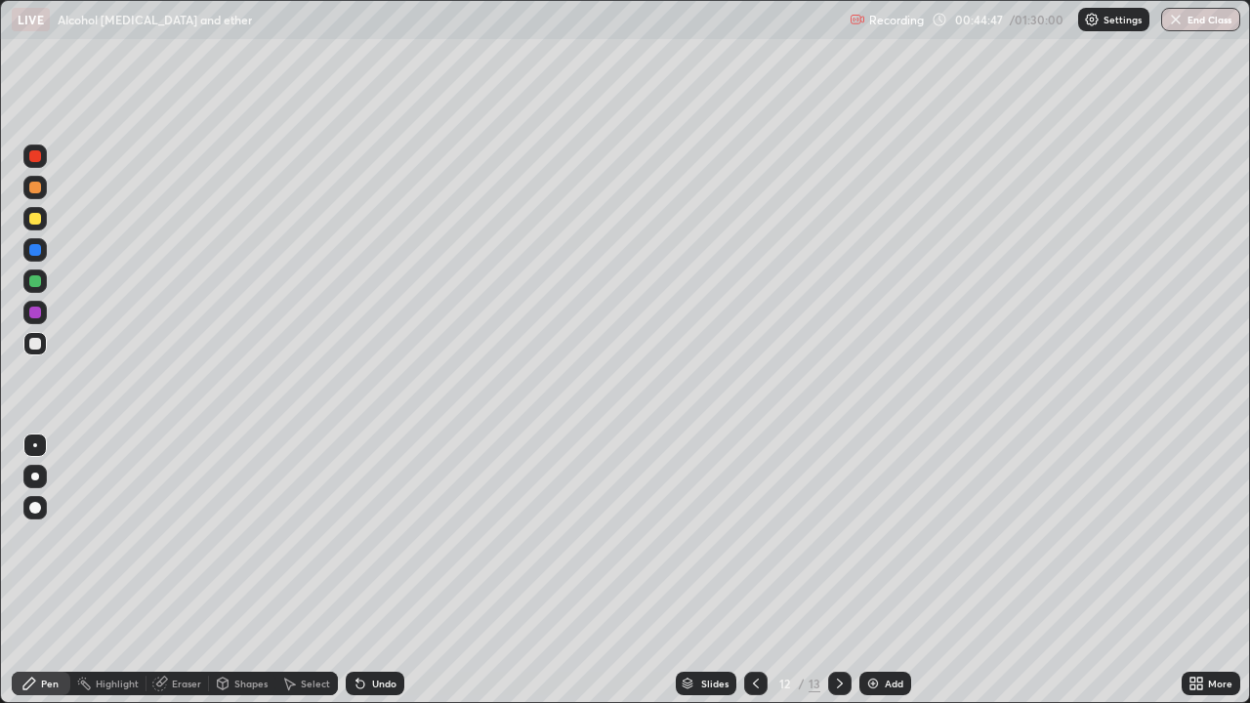
click at [886, 570] on div "Add" at bounding box center [894, 684] width 19 height 10
click at [43, 288] on div at bounding box center [34, 281] width 23 height 23
click at [389, 570] on div "Undo" at bounding box center [375, 683] width 59 height 23
click at [376, 570] on div "Undo" at bounding box center [375, 683] width 59 height 23
click at [309, 570] on div "Select" at bounding box center [315, 684] width 29 height 10
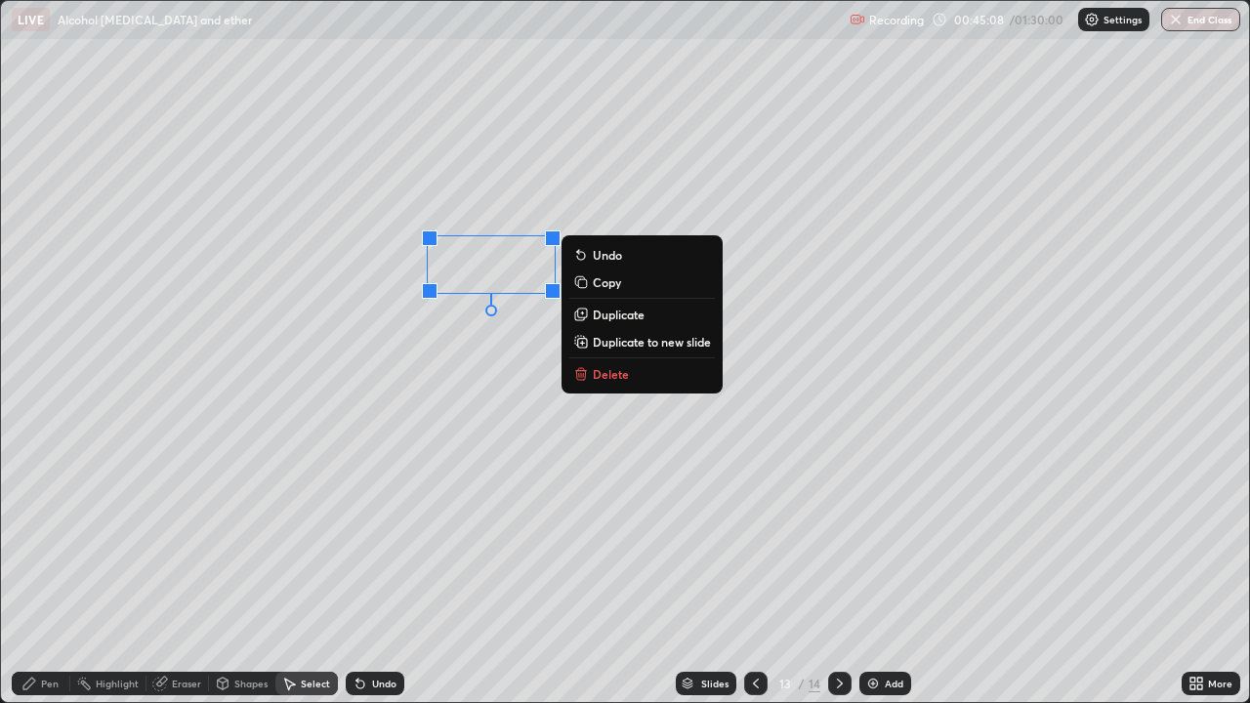
click at [613, 371] on p "Delete" at bounding box center [611, 374] width 36 height 16
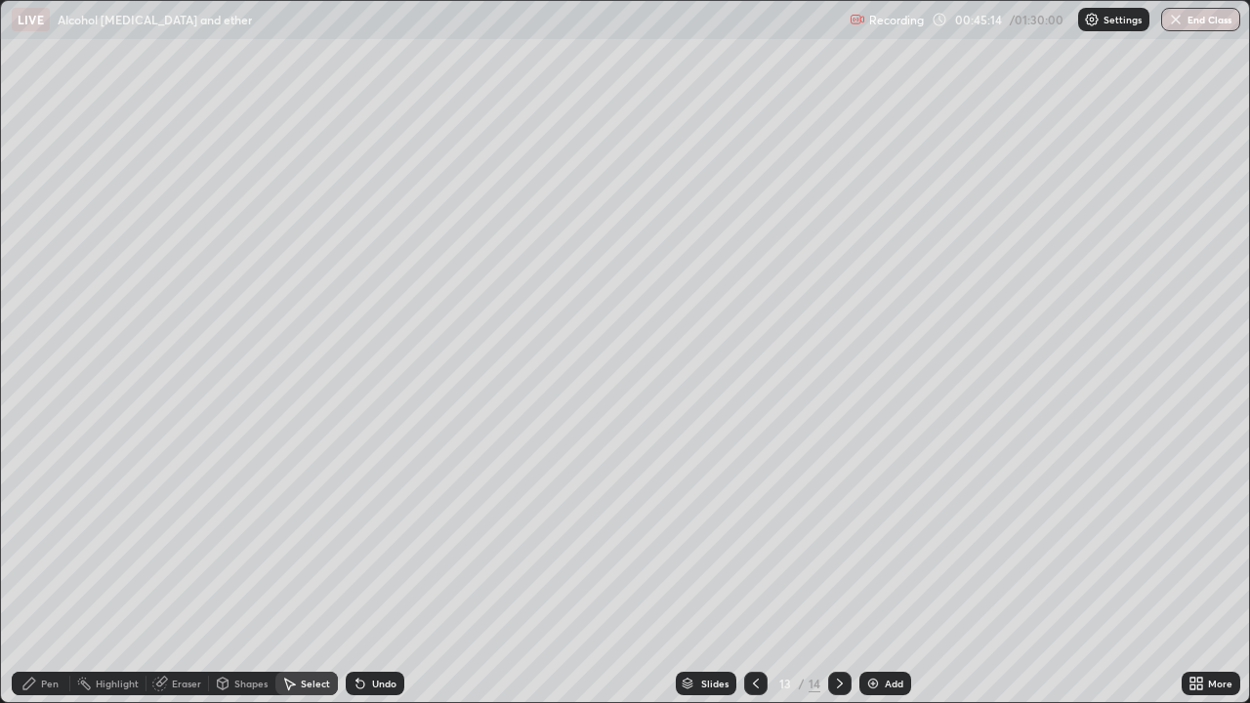
click at [54, 570] on div "Pen" at bounding box center [41, 683] width 59 height 23
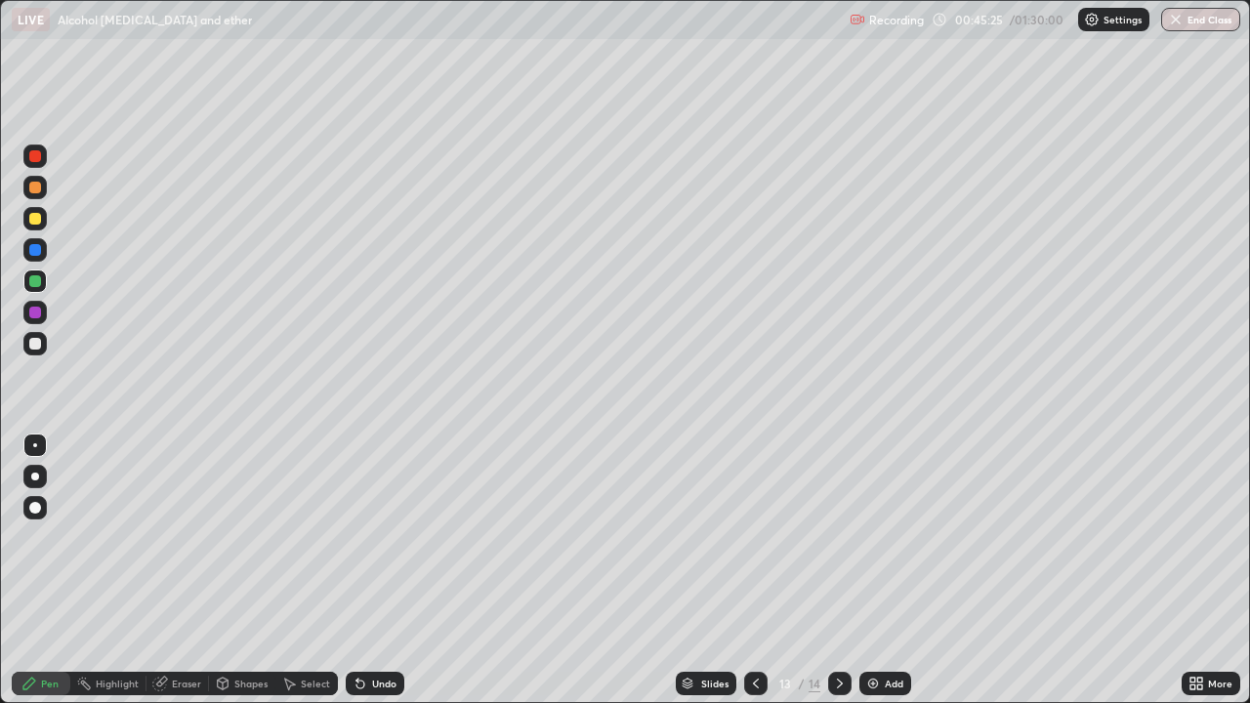
click at [31, 188] on div at bounding box center [35, 188] width 12 height 12
click at [183, 570] on div "Eraser" at bounding box center [178, 683] width 63 height 23
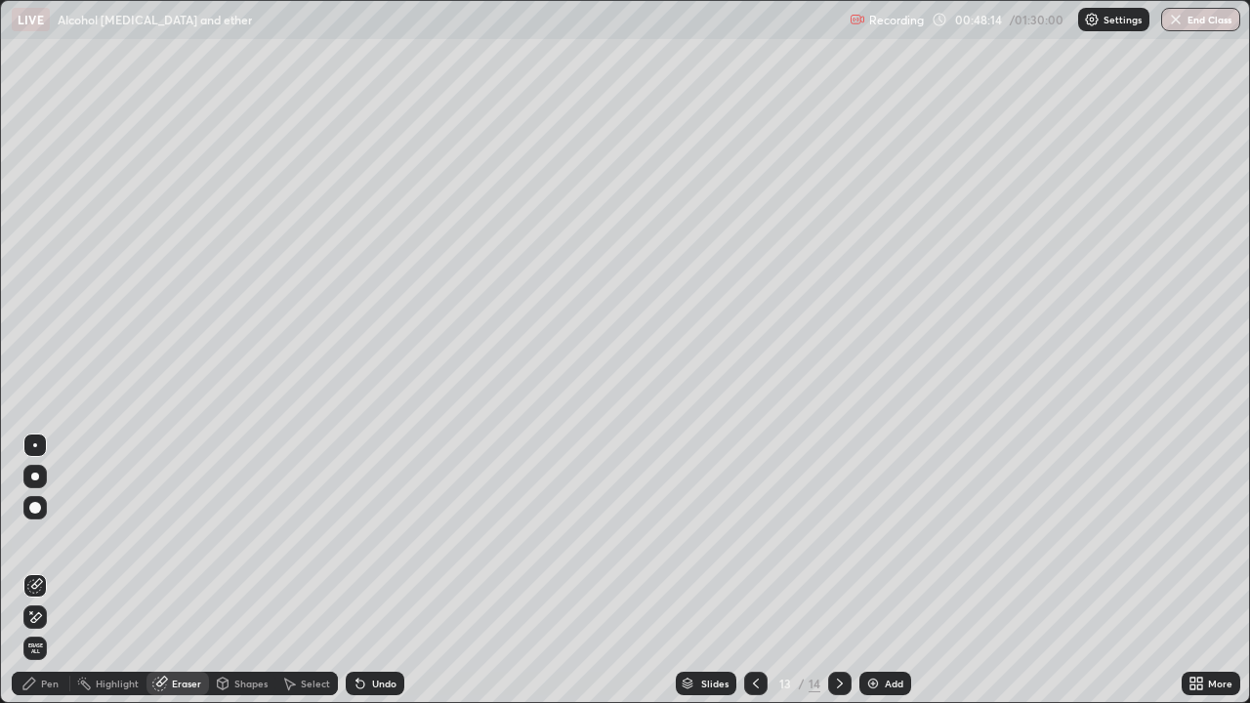
click at [56, 570] on div "Pen" at bounding box center [50, 684] width 18 height 10
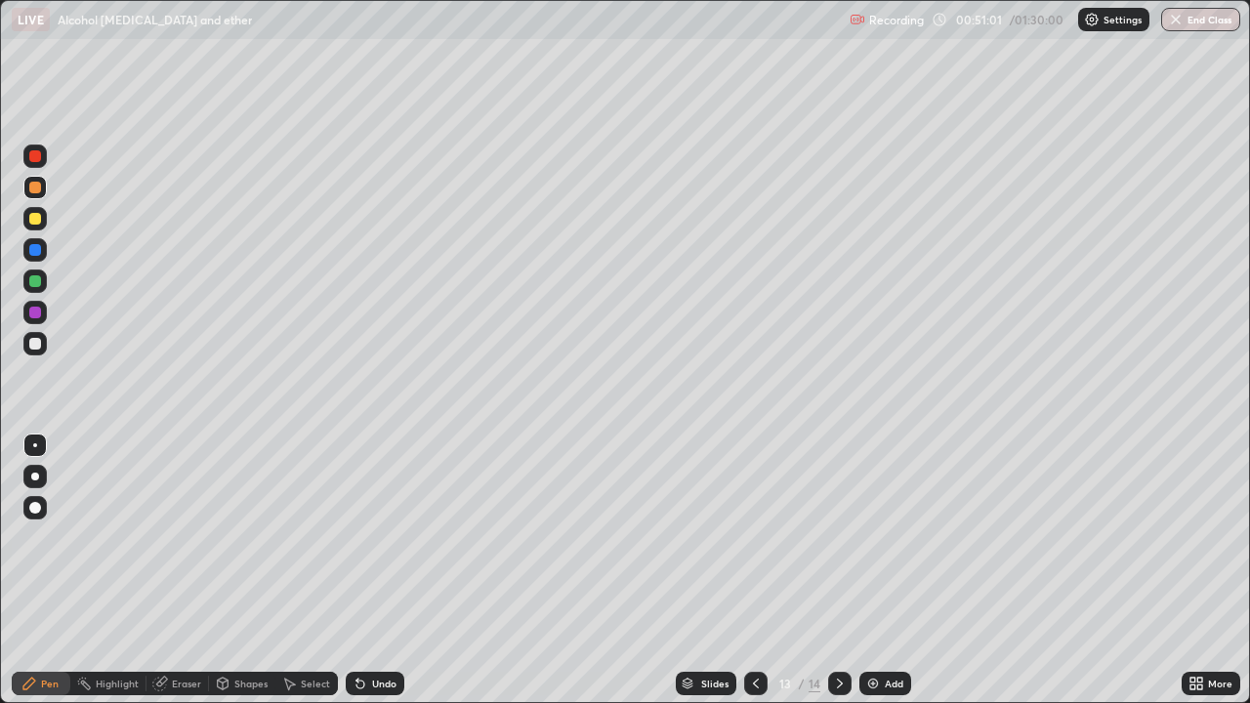
click at [874, 570] on img at bounding box center [874, 684] width 16 height 16
click at [376, 570] on div "Undo" at bounding box center [384, 684] width 24 height 10
click at [373, 570] on div "Undo" at bounding box center [384, 684] width 24 height 10
click at [364, 570] on icon at bounding box center [361, 684] width 16 height 16
click at [363, 570] on div "Undo" at bounding box center [375, 683] width 59 height 23
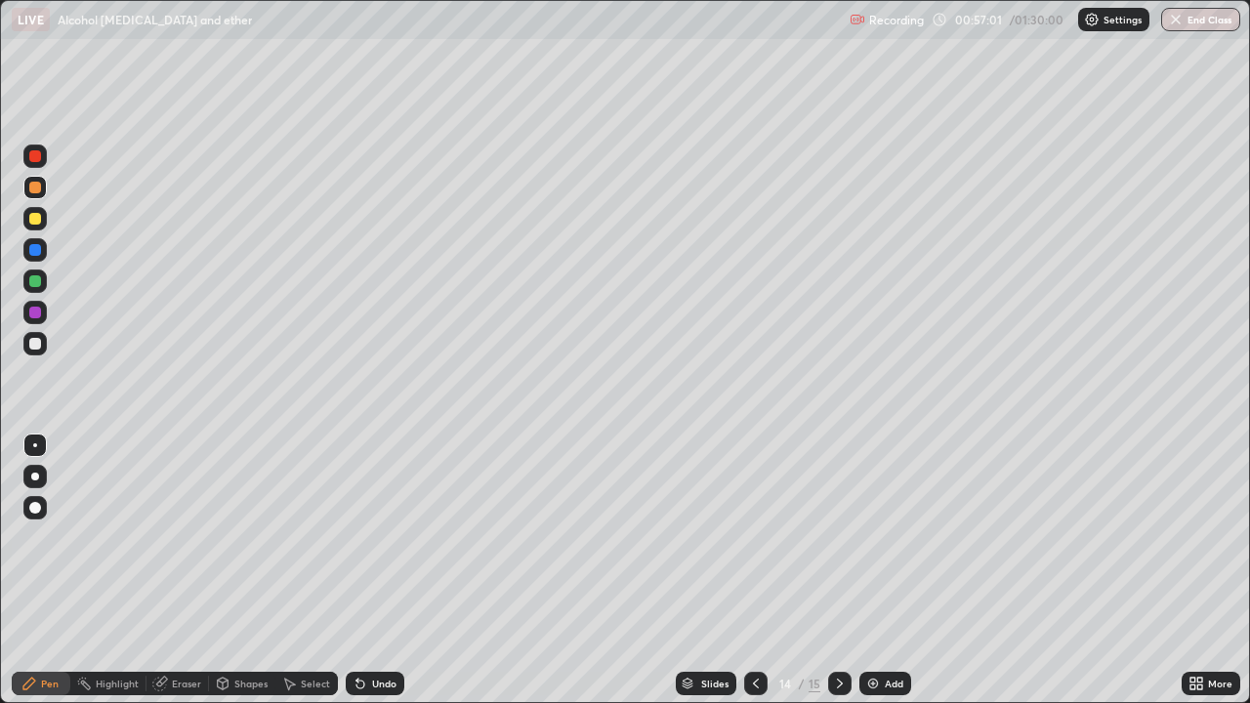
click at [357, 570] on icon at bounding box center [358, 680] width 2 height 2
click at [360, 570] on div "Undo" at bounding box center [375, 683] width 59 height 23
click at [384, 570] on div "Undo" at bounding box center [375, 683] width 59 height 23
